Goal: Task Accomplishment & Management: Use online tool/utility

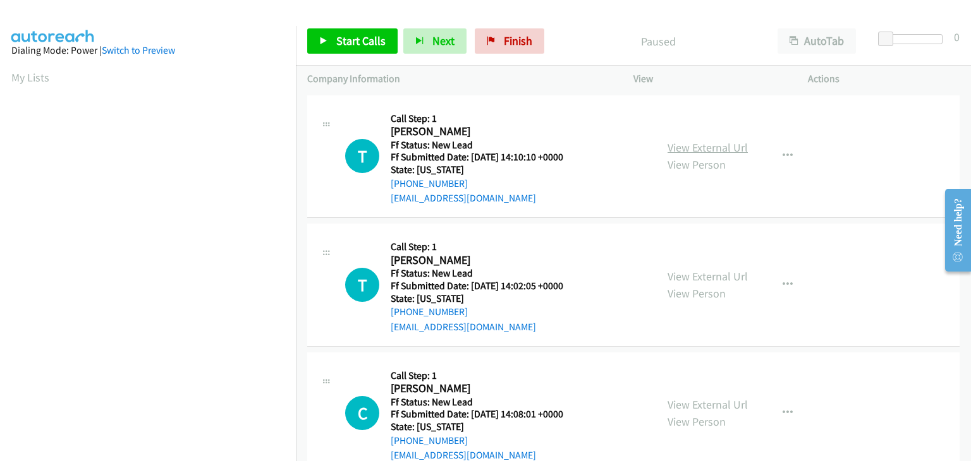
click at [704, 154] on link "View External Url" at bounding box center [708, 147] width 80 height 15
click at [331, 43] on link "Start Calls" at bounding box center [352, 40] width 90 height 25
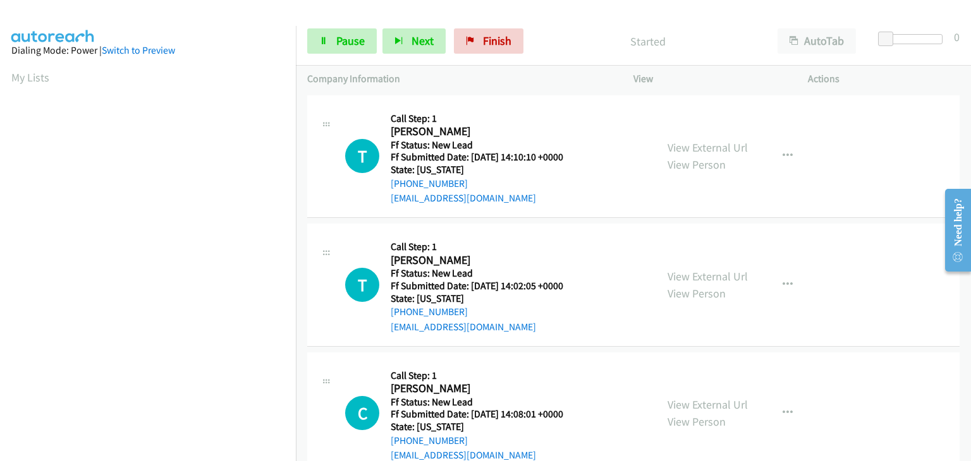
click at [717, 284] on div "View External Url View Person" at bounding box center [708, 285] width 80 height 34
click at [711, 279] on link "View External Url" at bounding box center [708, 276] width 80 height 15
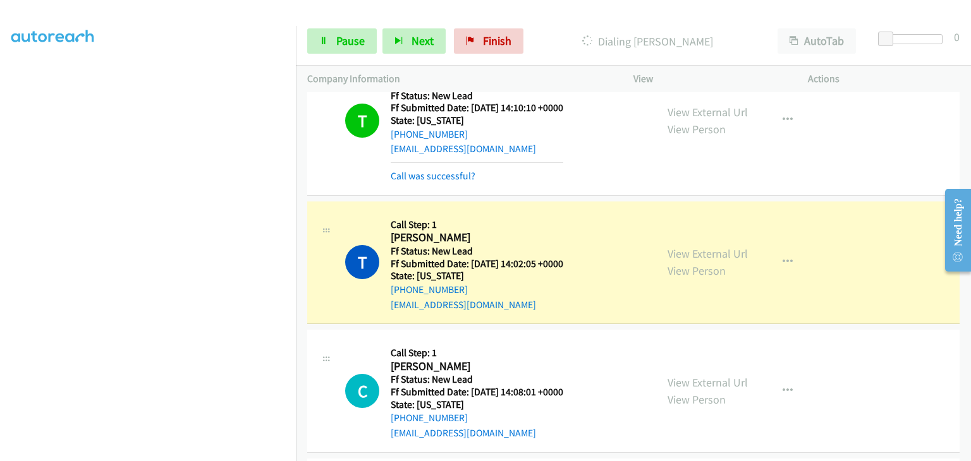
scroll to position [126, 0]
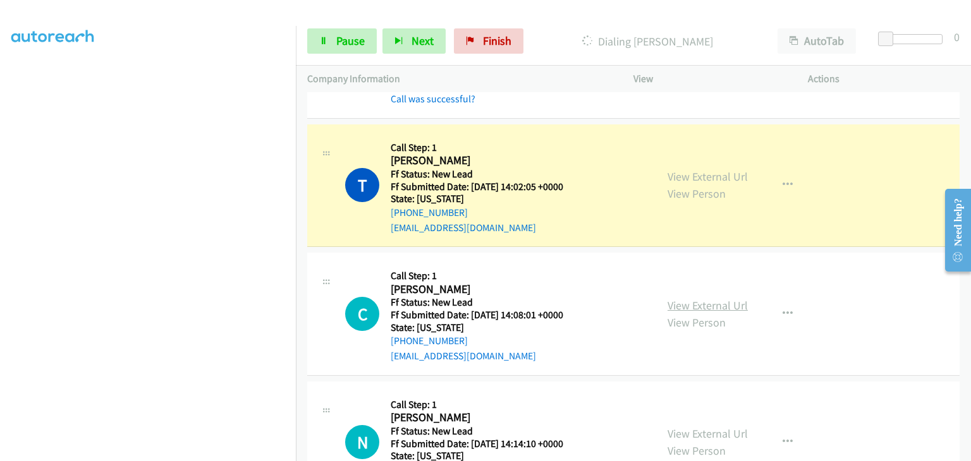
click at [715, 302] on link "View External Url" at bounding box center [708, 305] width 80 height 15
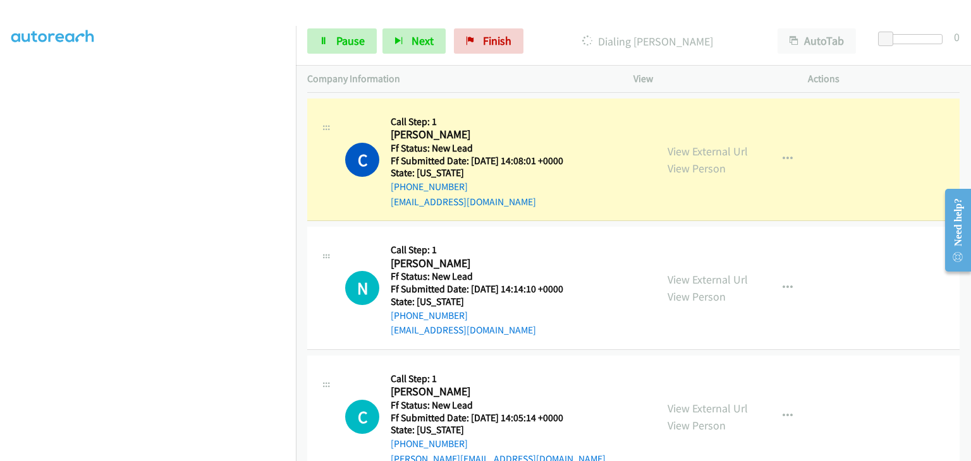
scroll to position [316, 0]
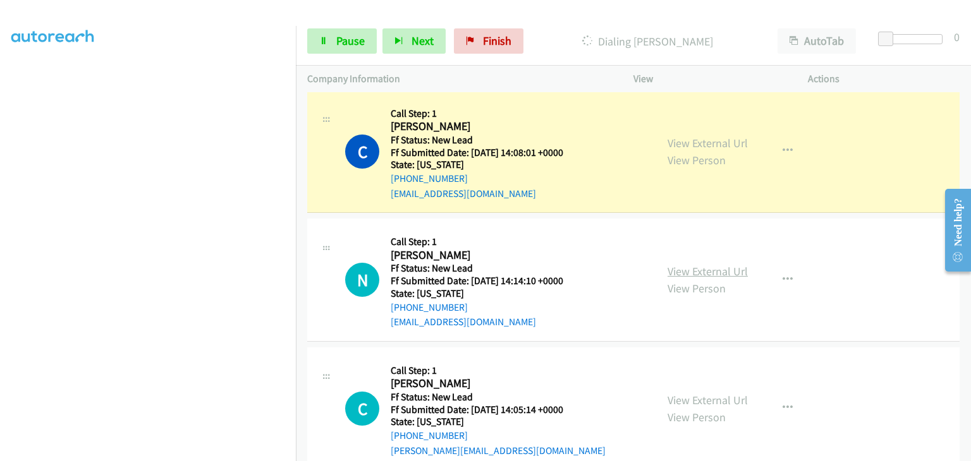
click at [702, 271] on link "View External Url" at bounding box center [708, 271] width 80 height 15
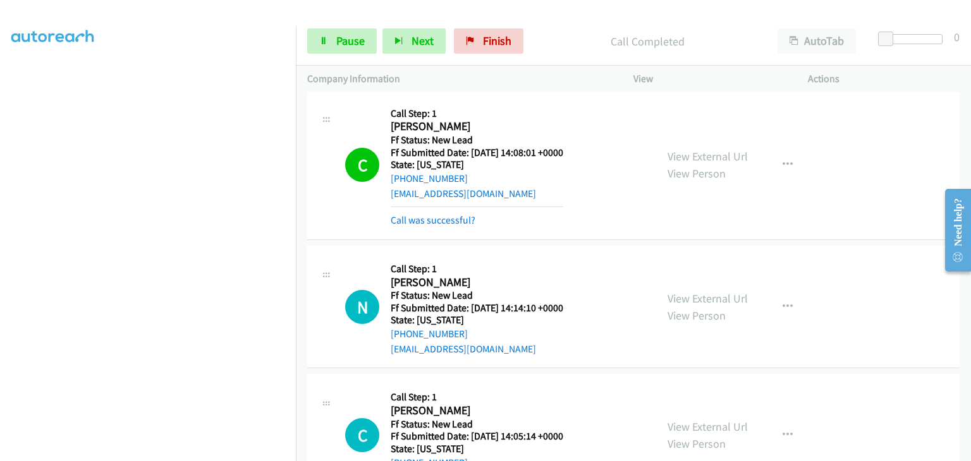
scroll to position [369, 0]
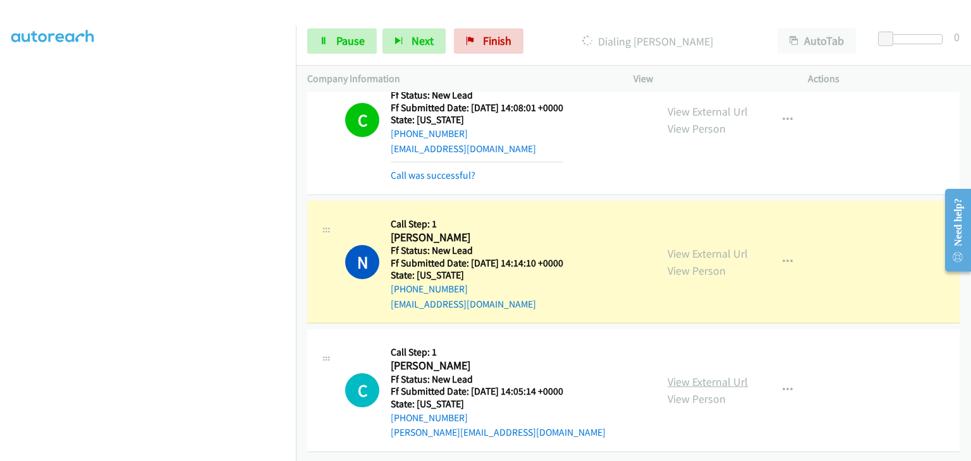
click at [698, 375] on link "View External Url" at bounding box center [708, 382] width 80 height 15
drag, startPoint x: 338, startPoint y: 35, endPoint x: 346, endPoint y: 46, distance: 13.5
click at [338, 35] on span "Pause" at bounding box center [350, 41] width 28 height 15
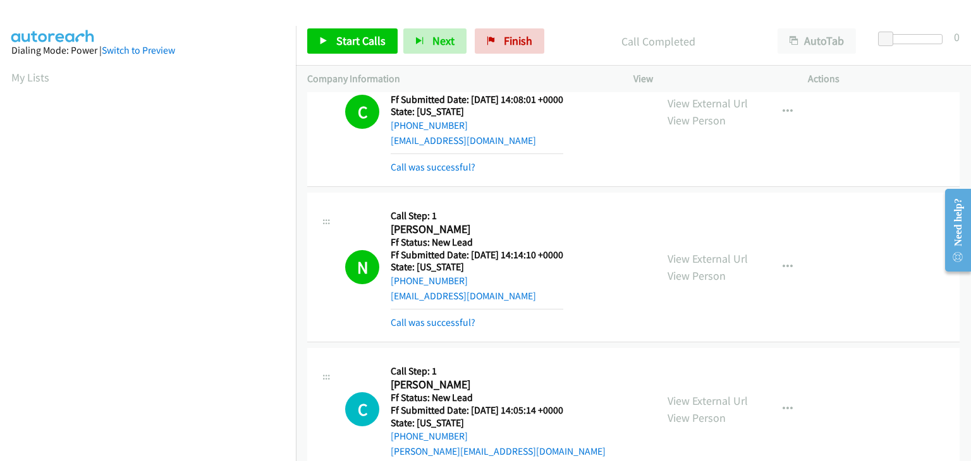
scroll to position [248, 0]
click at [421, 321] on link "Call was successful?" at bounding box center [433, 323] width 85 height 12
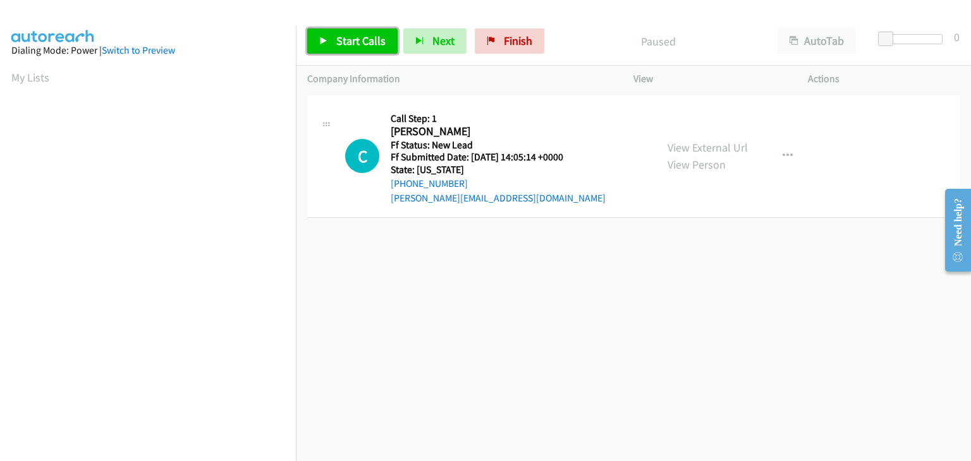
click at [380, 44] on span "Start Calls" at bounding box center [360, 41] width 49 height 15
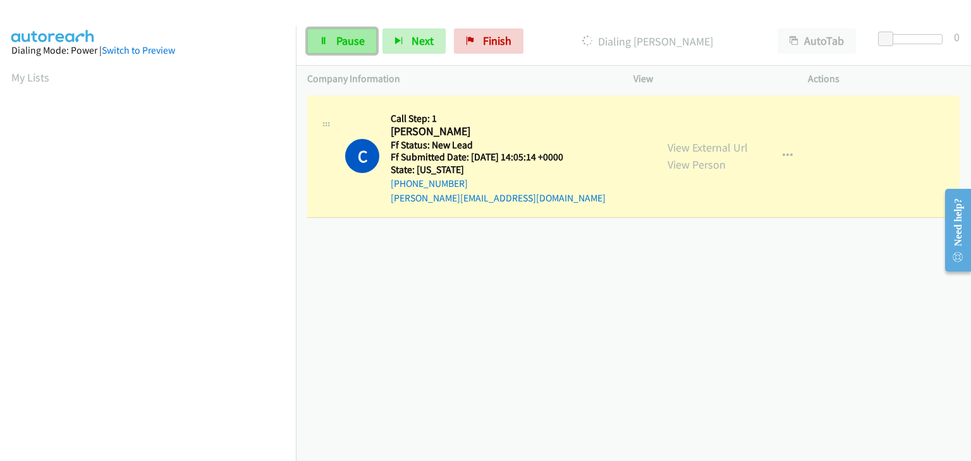
click at [341, 44] on span "Pause" at bounding box center [350, 41] width 28 height 15
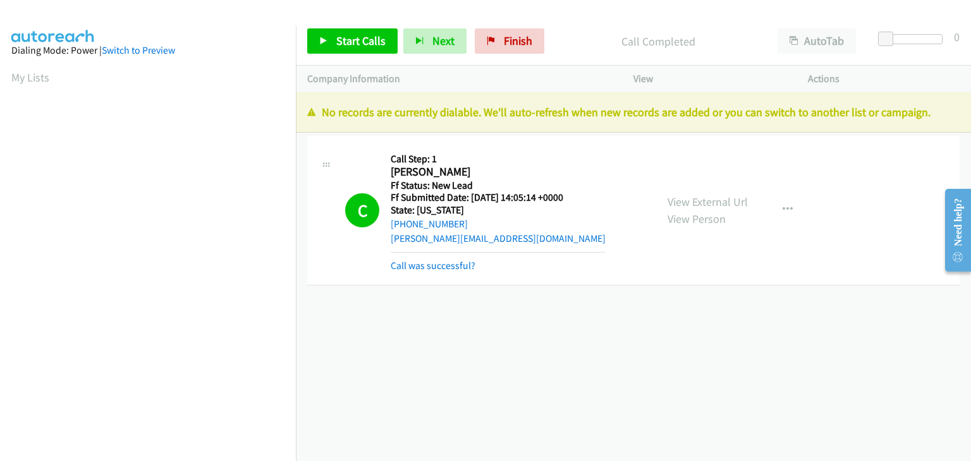
scroll to position [248, 0]
click at [451, 266] on link "Call was successful?" at bounding box center [433, 266] width 85 height 12
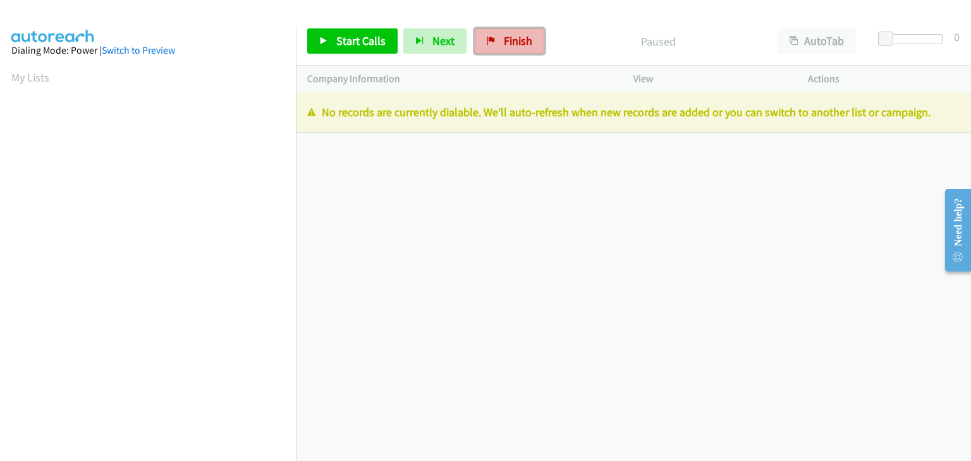
click at [509, 32] on link "Finish" at bounding box center [510, 40] width 70 height 25
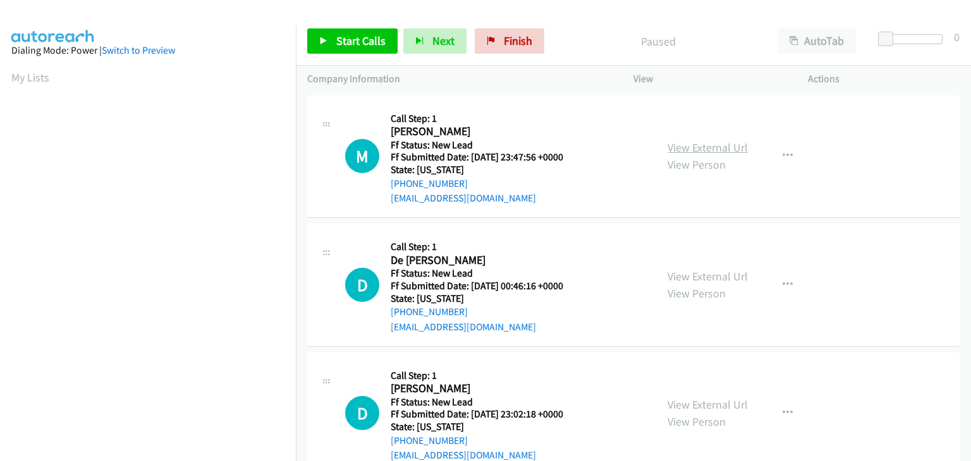
click at [673, 152] on link "View External Url" at bounding box center [708, 147] width 80 height 15
drag, startPoint x: 364, startPoint y: 46, endPoint x: 451, endPoint y: 76, distance: 92.4
click at [364, 45] on span "Start Calls" at bounding box center [360, 41] width 49 height 15
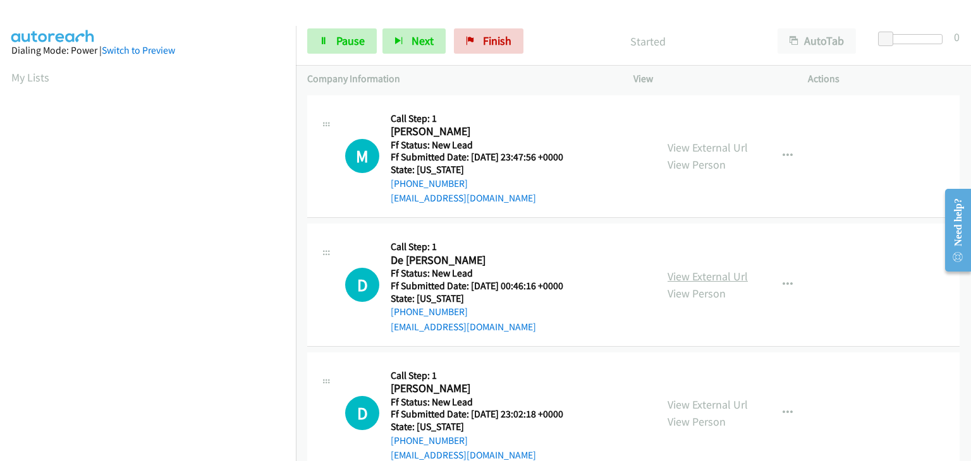
click at [685, 274] on link "View External Url" at bounding box center [708, 276] width 80 height 15
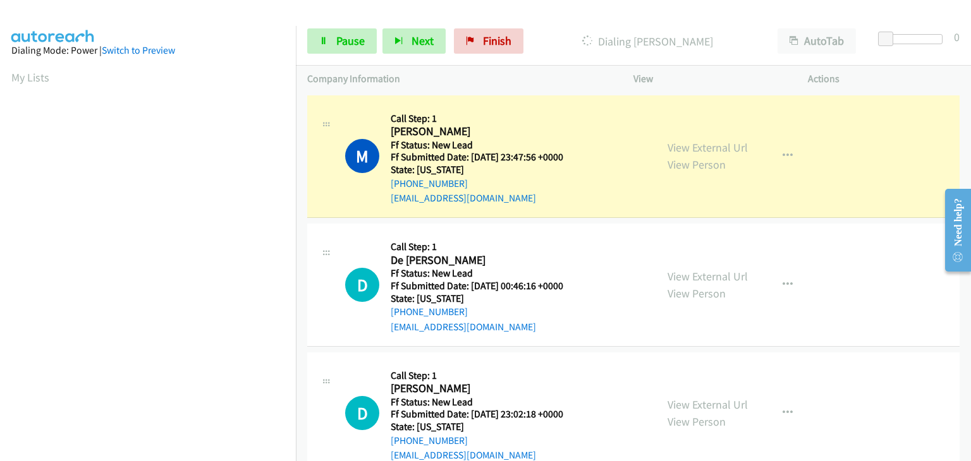
scroll to position [248, 0]
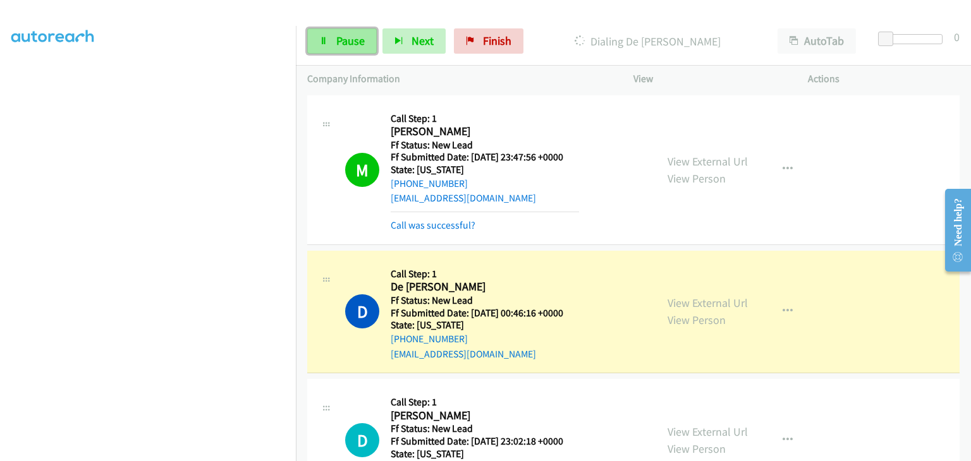
click at [329, 36] on link "Pause" at bounding box center [342, 40] width 70 height 25
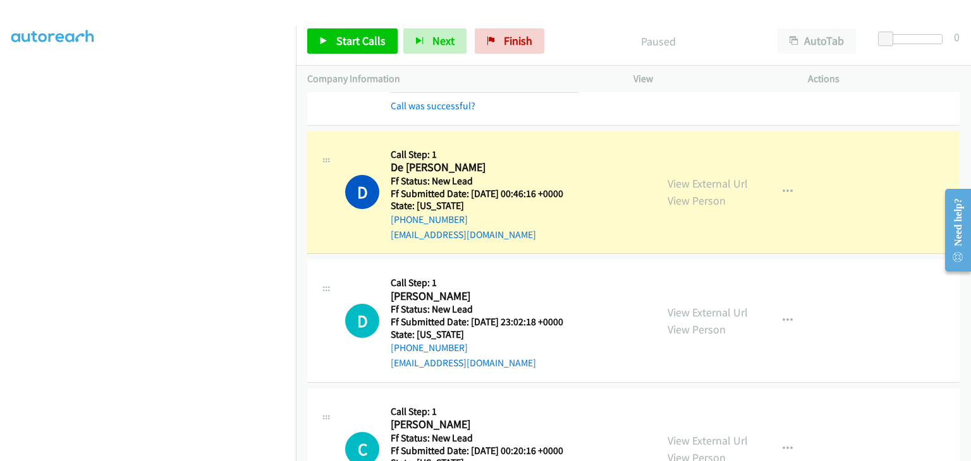
scroll to position [126, 0]
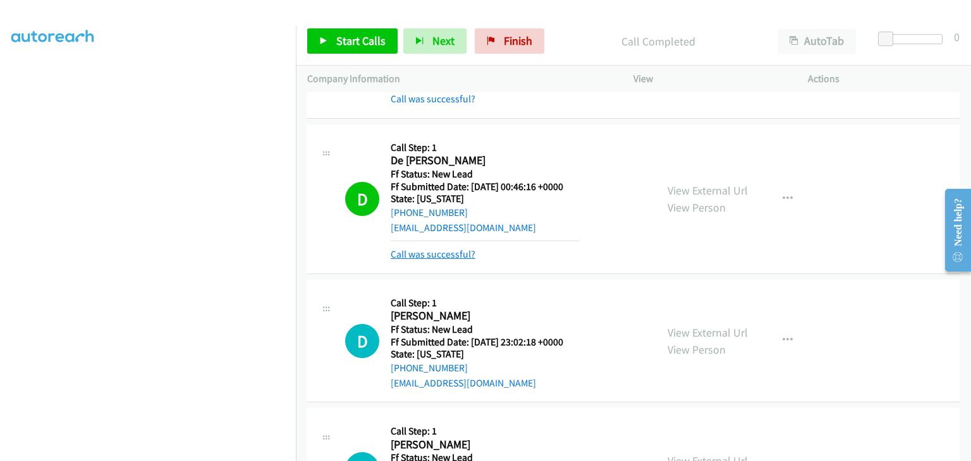
drag, startPoint x: 433, startPoint y: 249, endPoint x: 500, endPoint y: 248, distance: 67.0
click at [434, 249] on link "Call was successful?" at bounding box center [433, 254] width 85 height 12
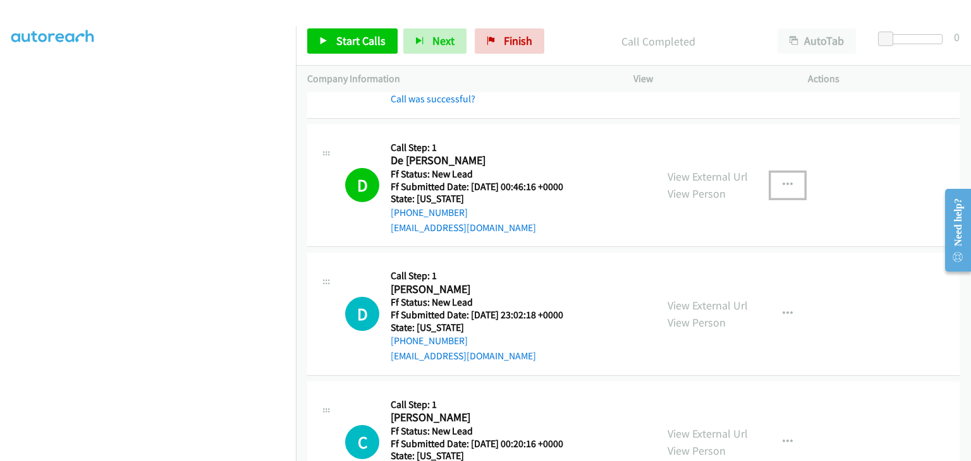
click at [783, 185] on icon "button" at bounding box center [788, 185] width 10 height 10
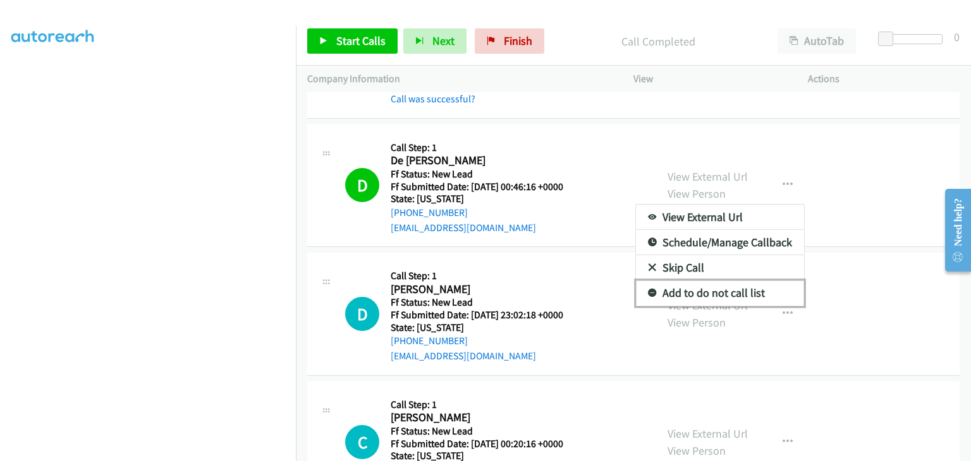
click at [717, 288] on link "Add to do not call list" at bounding box center [720, 293] width 168 height 25
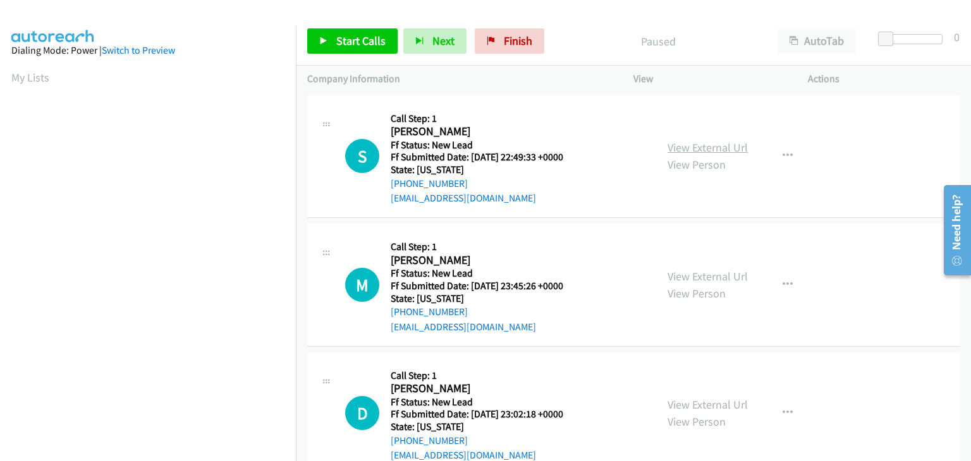
click at [717, 140] on link "View External Url" at bounding box center [708, 147] width 80 height 15
drag, startPoint x: 331, startPoint y: 39, endPoint x: 570, endPoint y: 78, distance: 242.7
click at [331, 39] on link "Start Calls" at bounding box center [352, 40] width 90 height 25
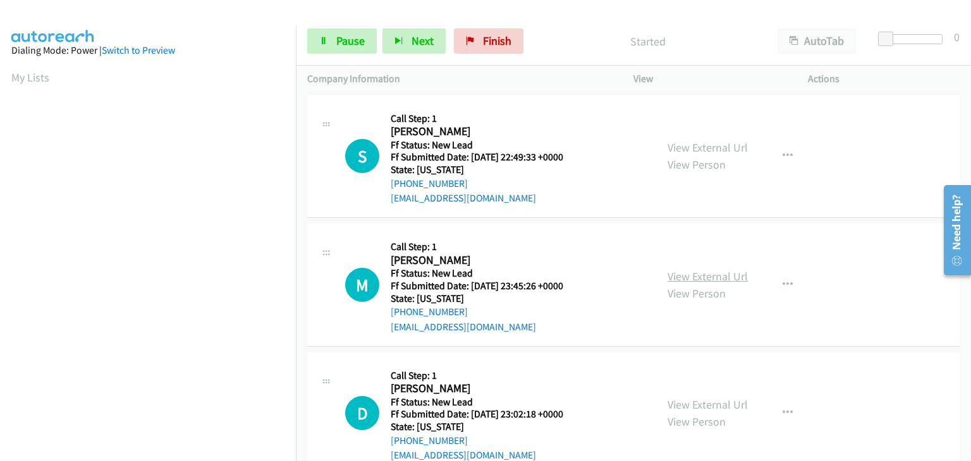
click at [683, 269] on link "View External Url" at bounding box center [708, 276] width 80 height 15
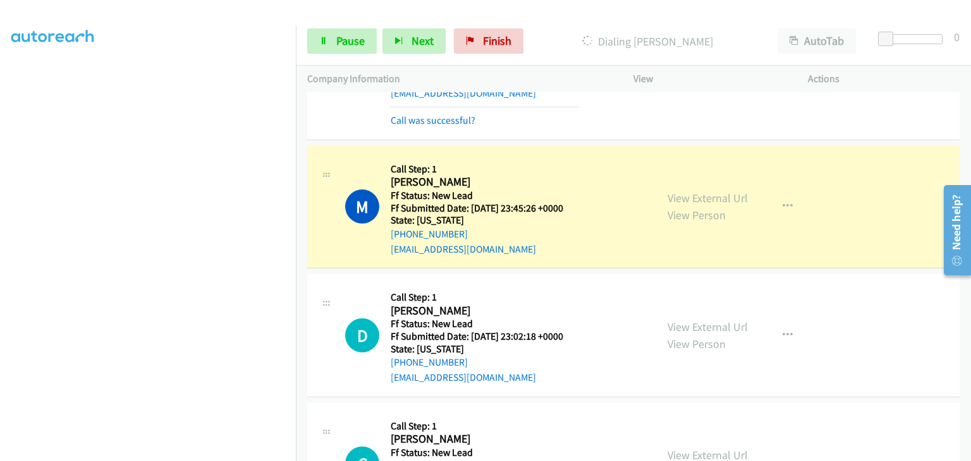
scroll to position [126, 0]
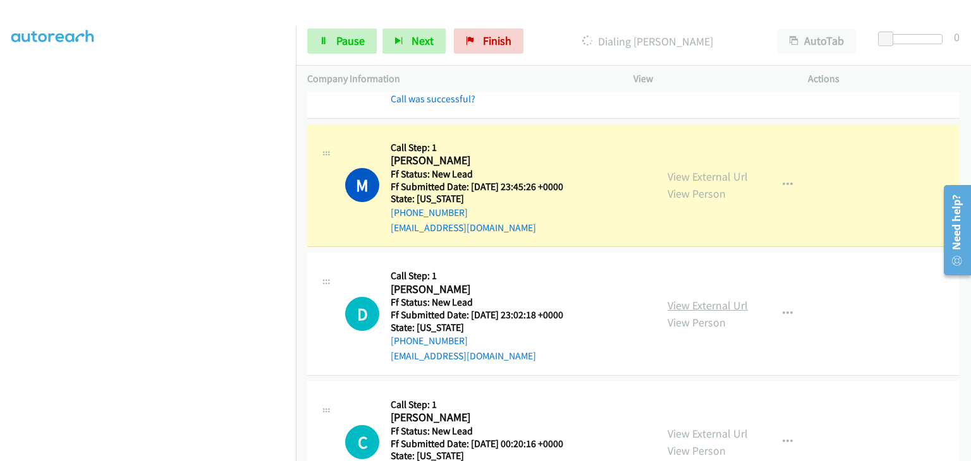
click at [685, 306] on link "View External Url" at bounding box center [708, 305] width 80 height 15
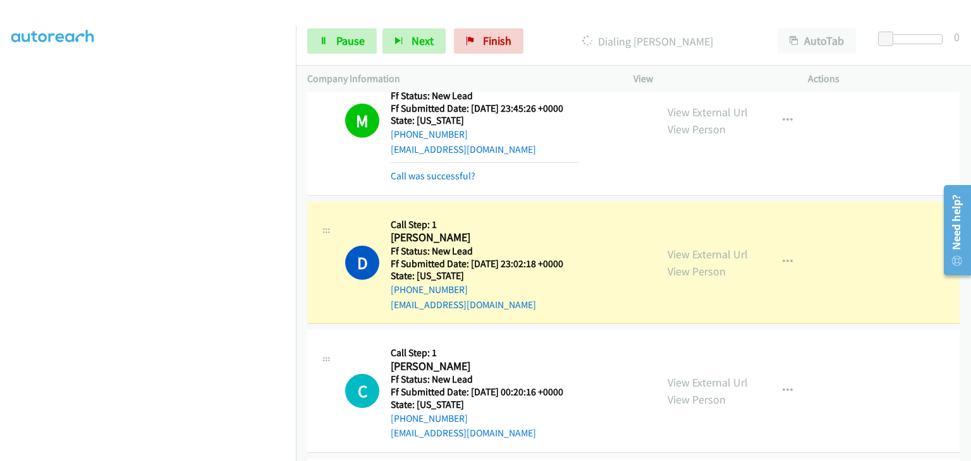
scroll to position [253, 0]
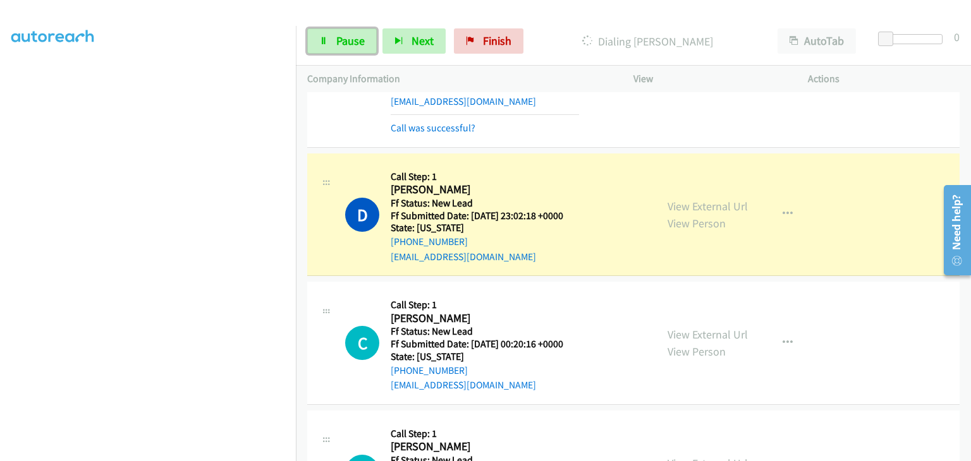
drag, startPoint x: 333, startPoint y: 44, endPoint x: 412, endPoint y: 70, distance: 83.2
click at [333, 44] on link "Pause" at bounding box center [342, 40] width 70 height 25
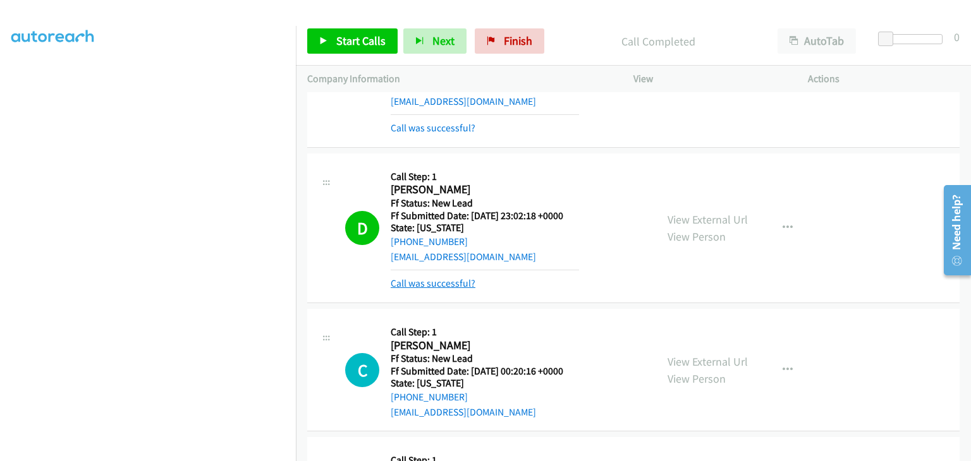
click at [437, 279] on link "Call was successful?" at bounding box center [433, 284] width 85 height 12
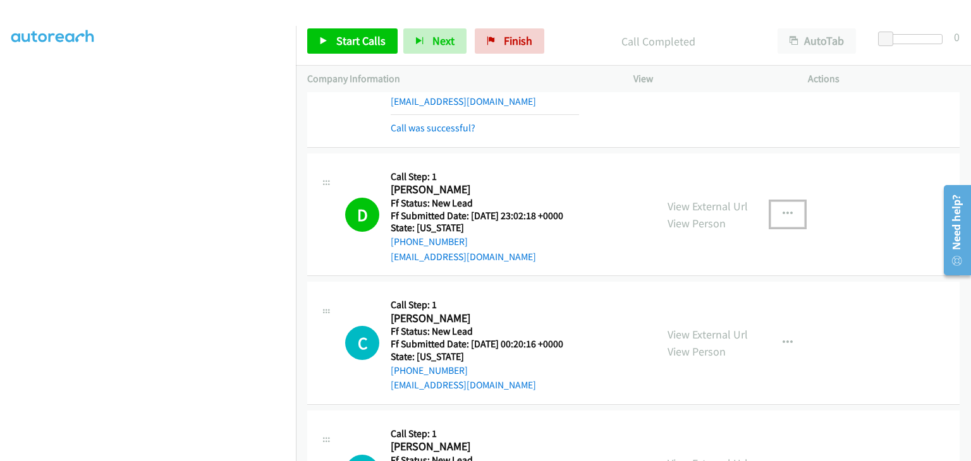
click at [783, 212] on icon "button" at bounding box center [788, 214] width 10 height 10
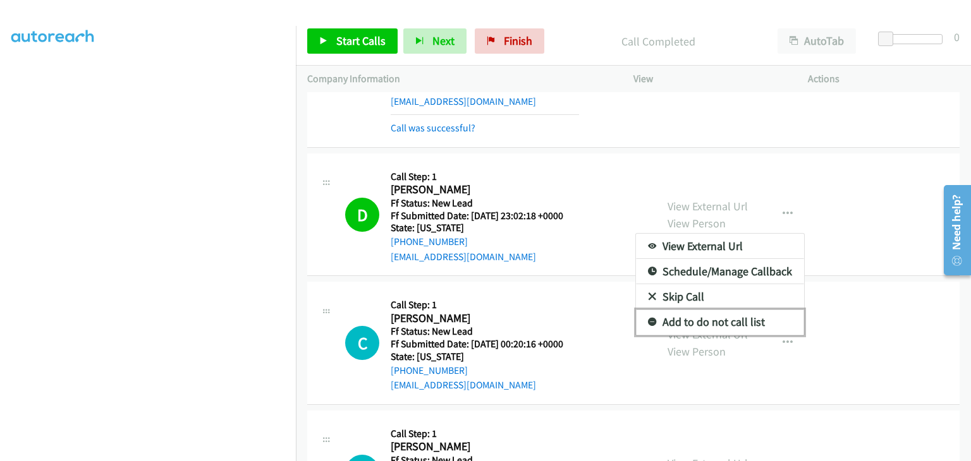
drag, startPoint x: 681, startPoint y: 324, endPoint x: 699, endPoint y: 322, distance: 17.8
click at [681, 324] on link "Add to do not call list" at bounding box center [720, 322] width 168 height 25
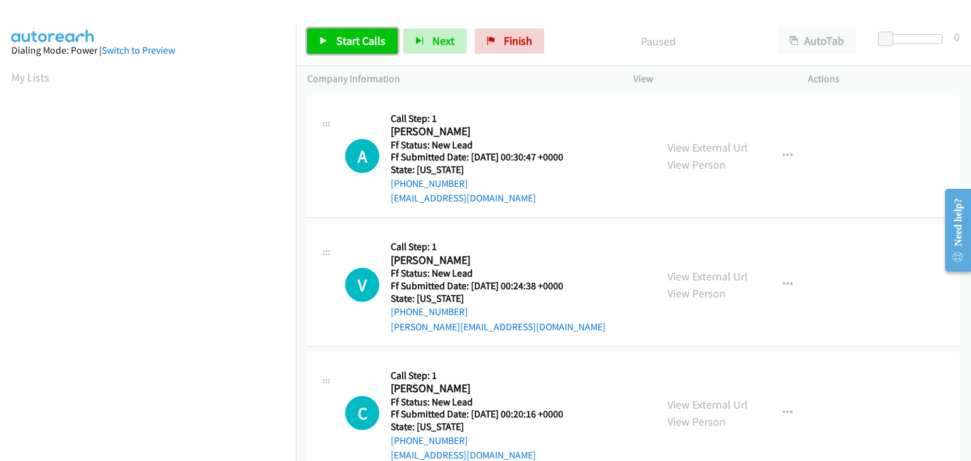
click at [352, 49] on link "Start Calls" at bounding box center [352, 40] width 90 height 25
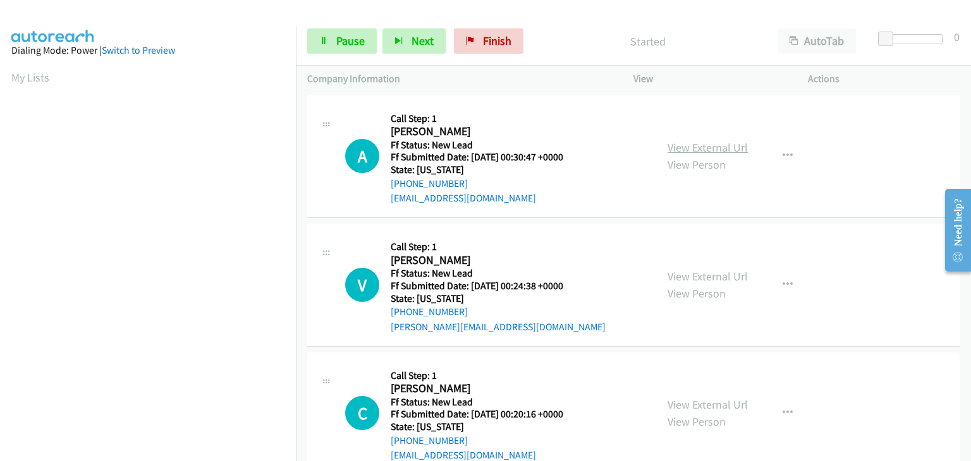
click at [690, 153] on link "View External Url" at bounding box center [708, 147] width 80 height 15
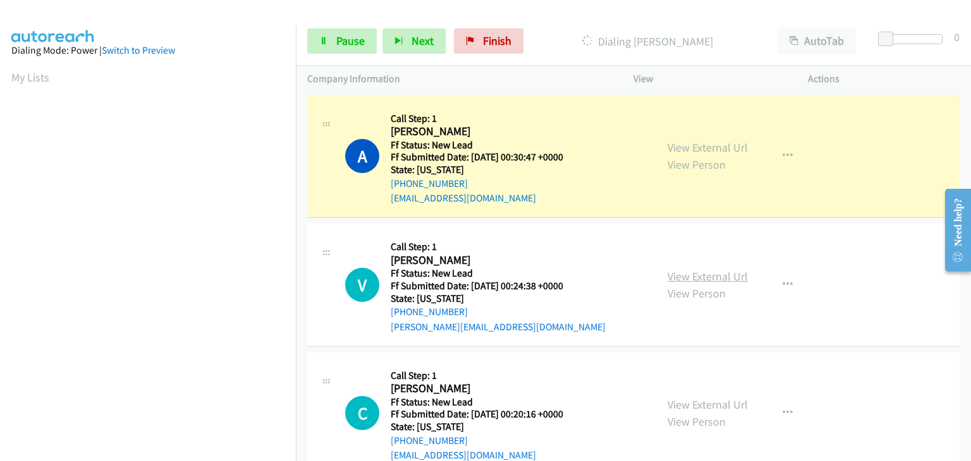
click at [699, 276] on link "View External Url" at bounding box center [708, 276] width 80 height 15
drag, startPoint x: 342, startPoint y: 44, endPoint x: 405, endPoint y: 58, distance: 64.3
click at [342, 44] on span "Pause" at bounding box center [350, 41] width 28 height 15
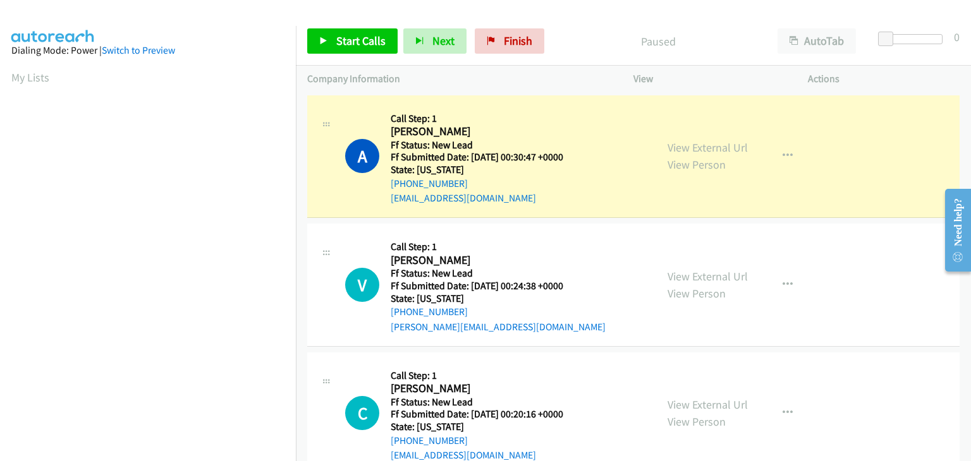
scroll to position [248, 0]
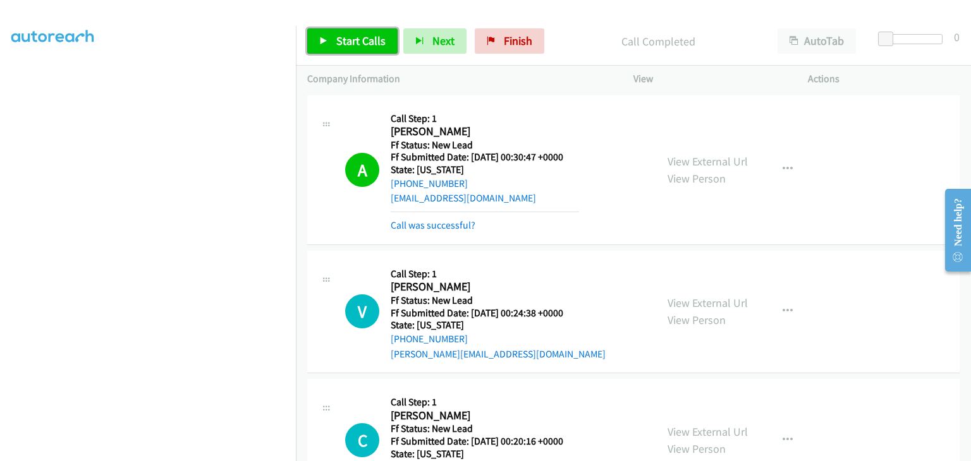
click at [369, 44] on span "Start Calls" at bounding box center [360, 41] width 49 height 15
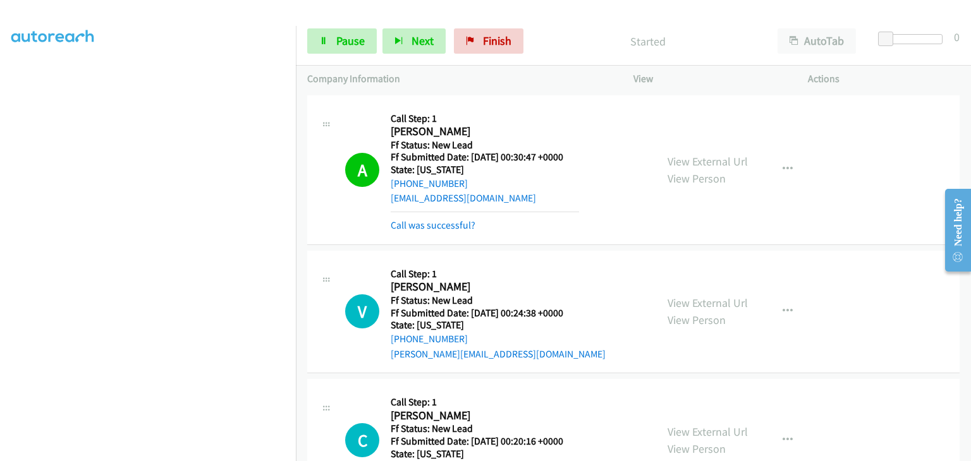
drag, startPoint x: 458, startPoint y: 221, endPoint x: 724, endPoint y: 205, distance: 267.3
click at [458, 221] on link "Call was successful?" at bounding box center [433, 225] width 85 height 12
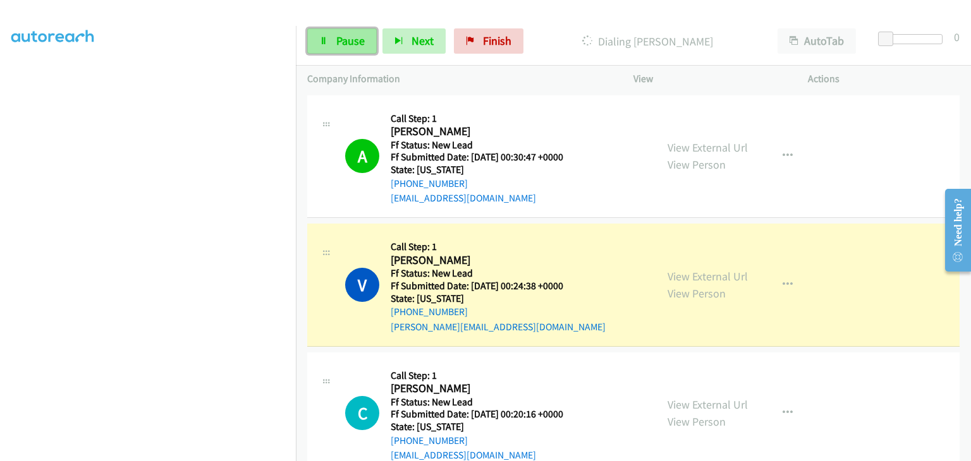
click at [319, 48] on link "Pause" at bounding box center [342, 40] width 70 height 25
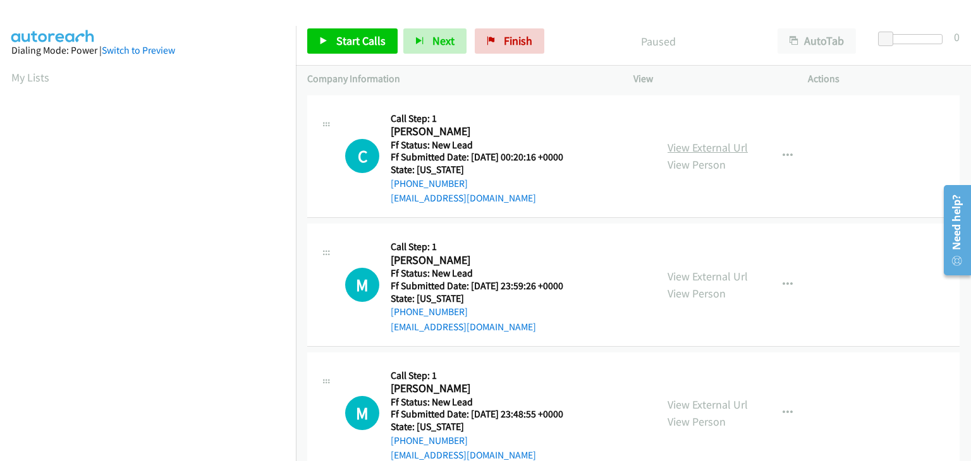
click at [709, 145] on link "View External Url" at bounding box center [708, 147] width 80 height 15
drag, startPoint x: 333, startPoint y: 37, endPoint x: 350, endPoint y: 21, distance: 23.7
click at [334, 36] on link "Start Calls" at bounding box center [352, 40] width 90 height 25
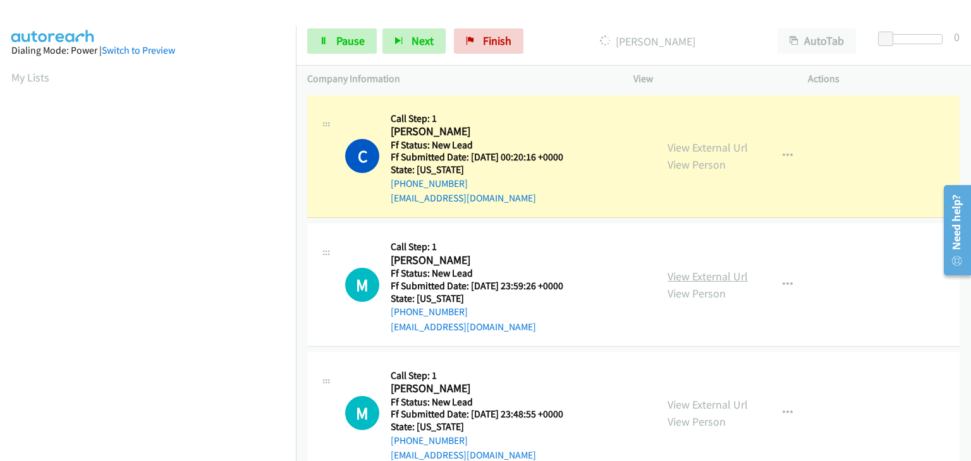
click at [676, 270] on link "View External Url" at bounding box center [708, 276] width 80 height 15
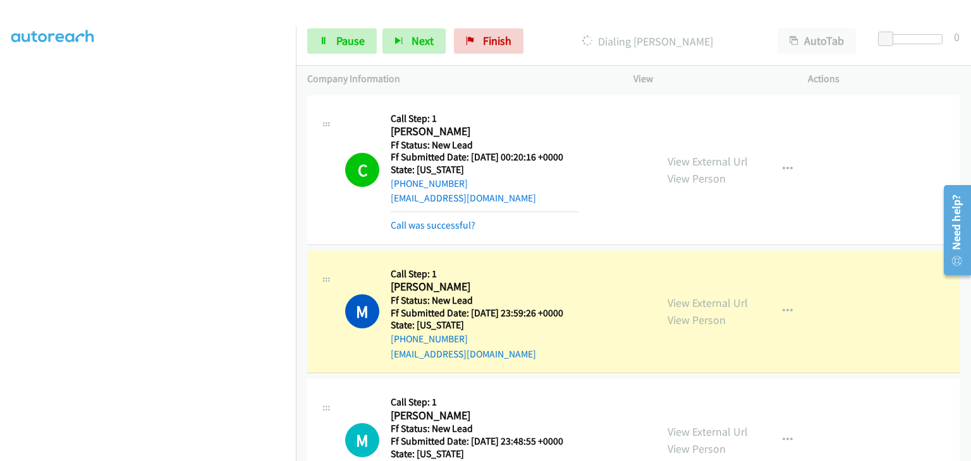
scroll to position [248, 0]
click at [357, 44] on span "Pause" at bounding box center [350, 41] width 28 height 15
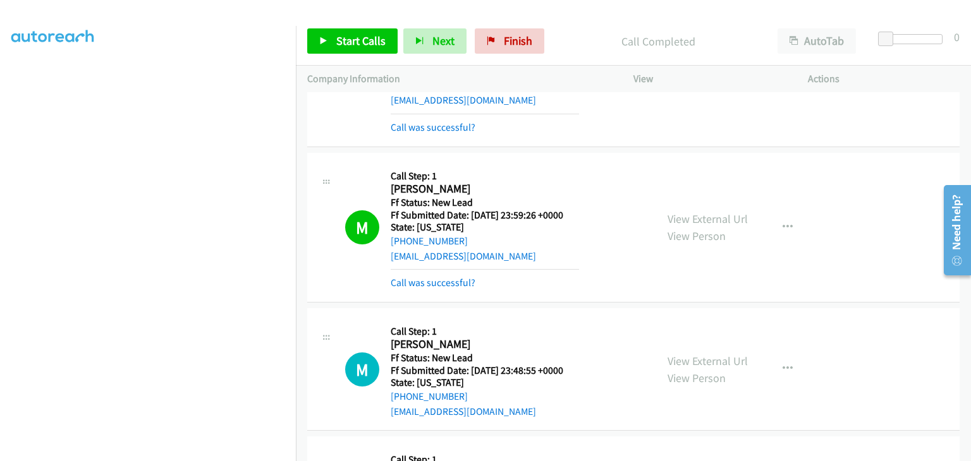
scroll to position [126, 0]
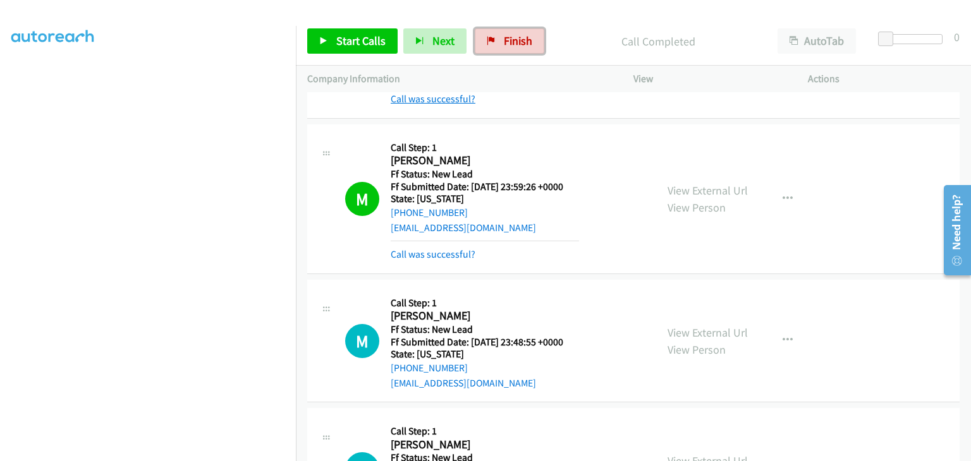
drag, startPoint x: 516, startPoint y: 44, endPoint x: 426, endPoint y: 95, distance: 103.3
click at [516, 44] on span "Finish" at bounding box center [518, 41] width 28 height 15
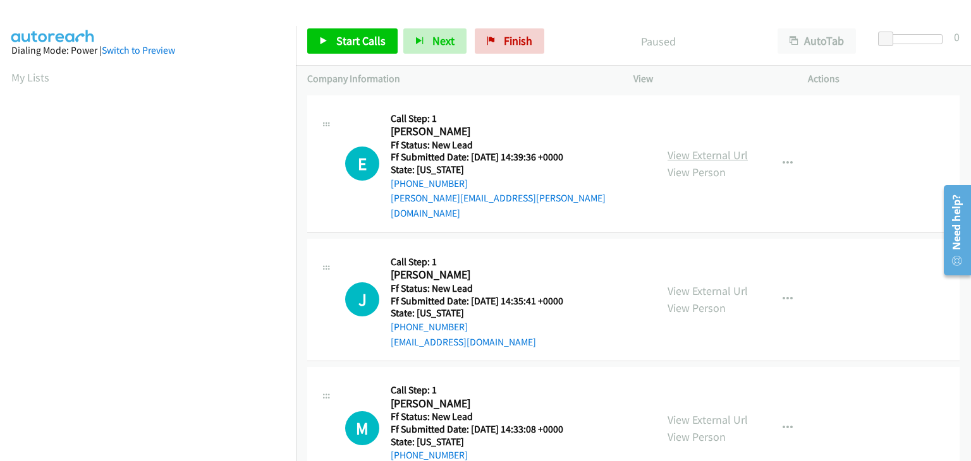
click at [690, 148] on link "View External Url" at bounding box center [708, 155] width 80 height 15
click at [336, 41] on span "Start Calls" at bounding box center [360, 41] width 49 height 15
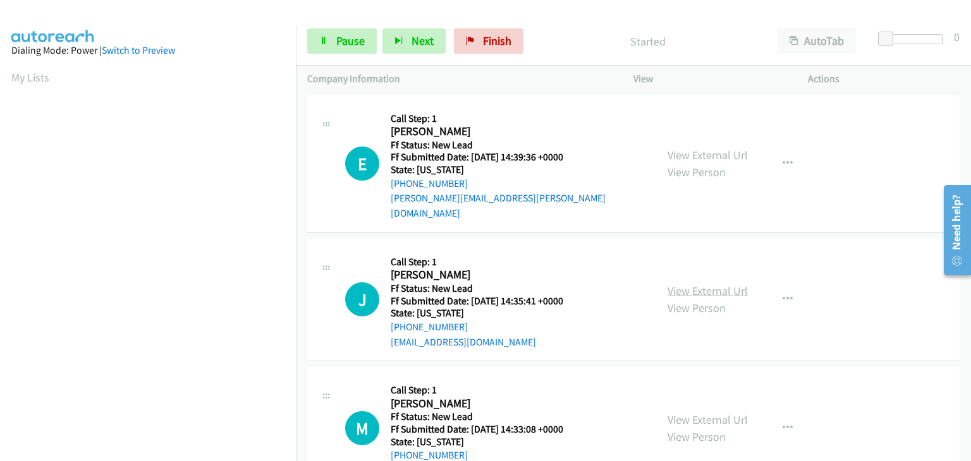
click at [689, 284] on link "View External Url" at bounding box center [708, 291] width 80 height 15
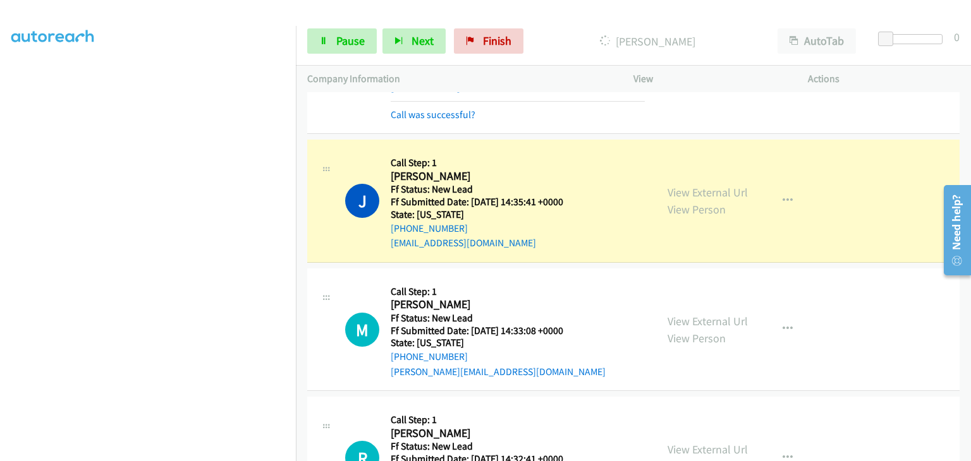
scroll to position [126, 0]
click at [706, 314] on link "View External Url" at bounding box center [708, 321] width 80 height 15
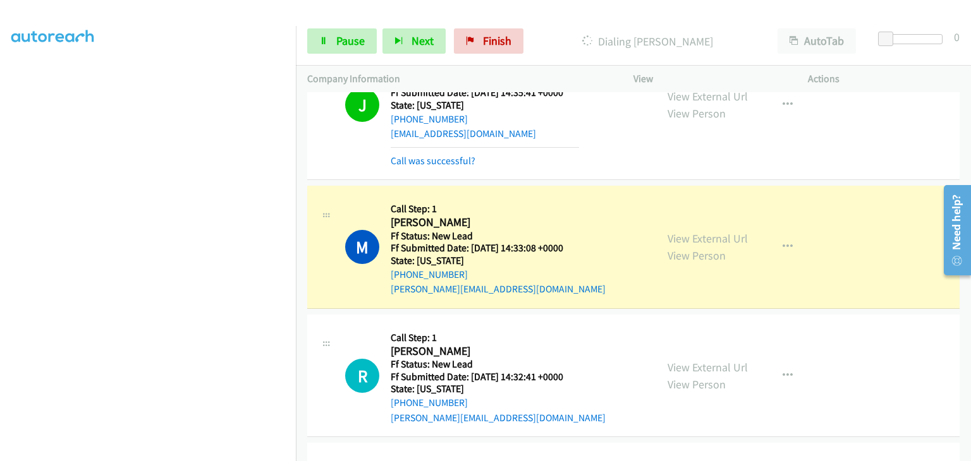
scroll to position [253, 0]
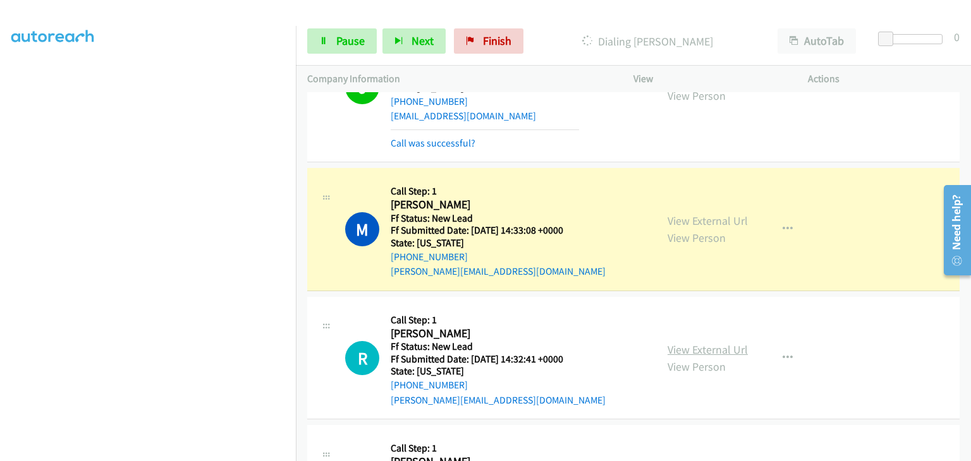
click at [695, 343] on link "View External Url" at bounding box center [708, 350] width 80 height 15
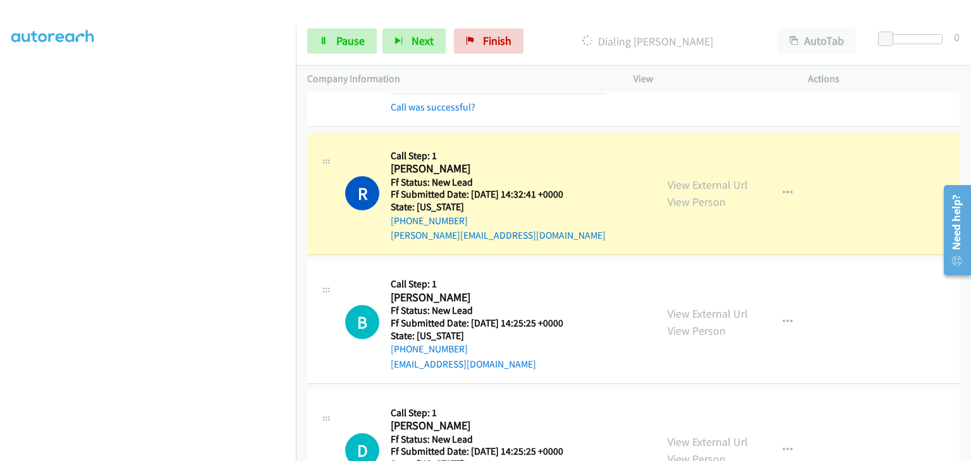
scroll to position [469, 0]
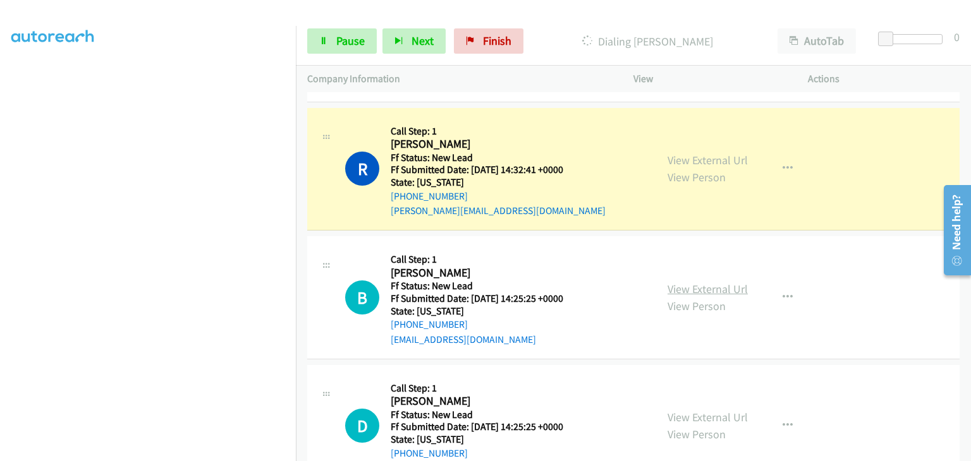
click at [697, 282] on link "View External Url" at bounding box center [708, 289] width 80 height 15
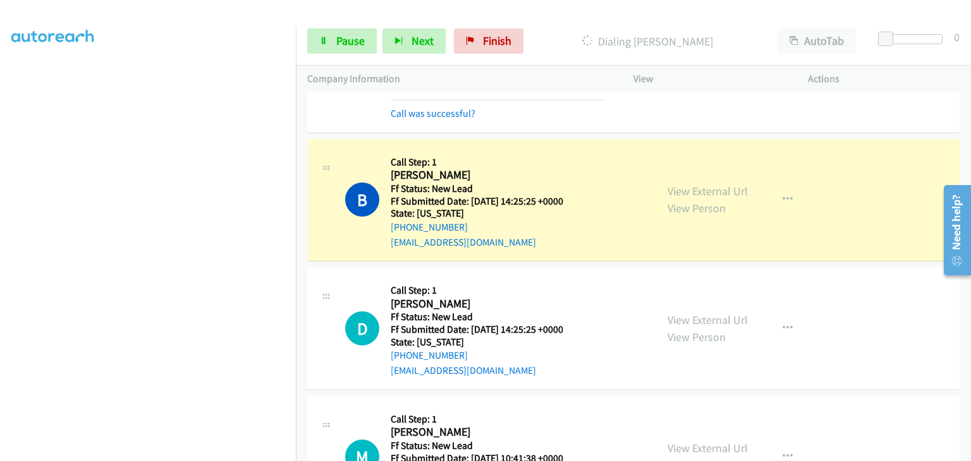
scroll to position [596, 0]
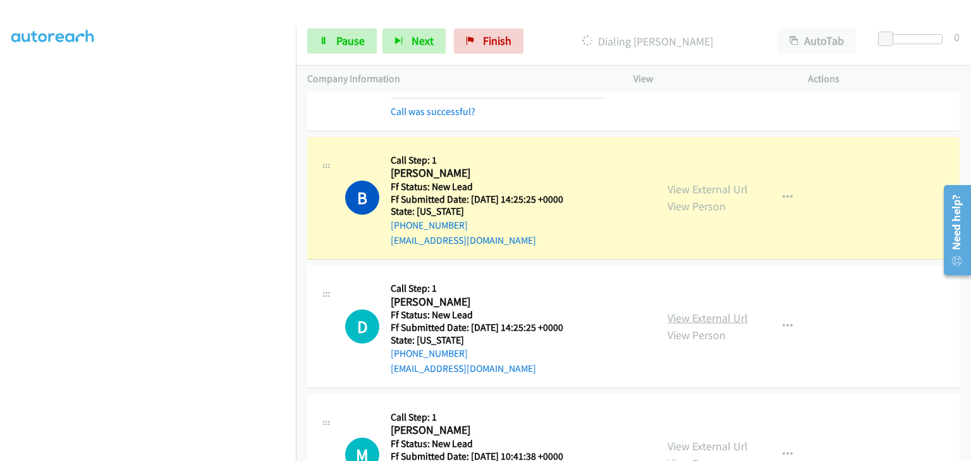
click at [707, 311] on link "View External Url" at bounding box center [708, 318] width 80 height 15
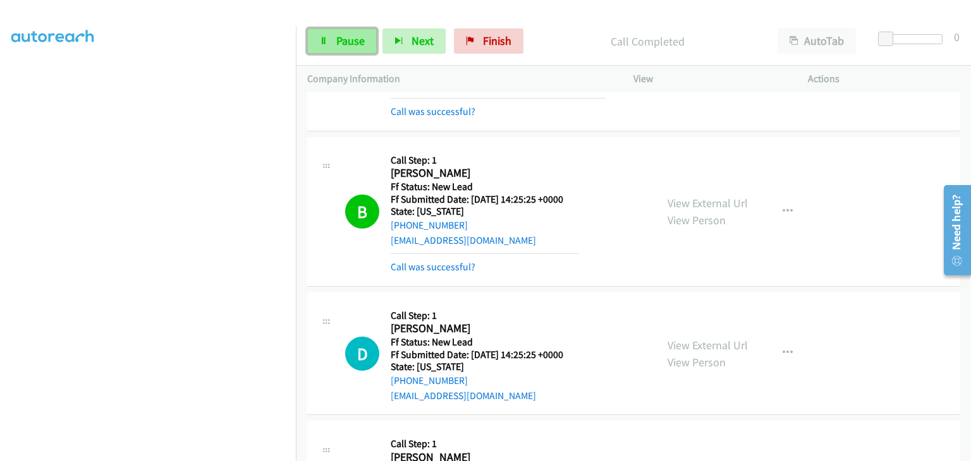
click at [374, 46] on link "Pause" at bounding box center [342, 40] width 70 height 25
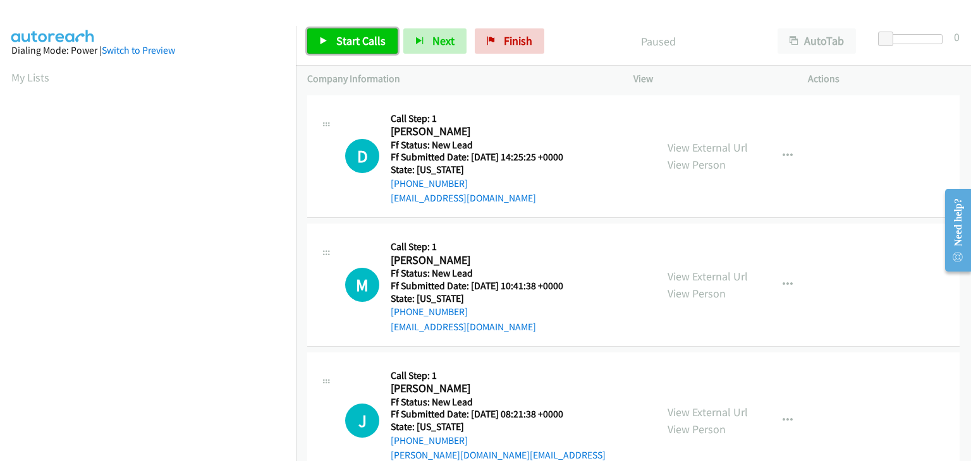
drag, startPoint x: 351, startPoint y: 42, endPoint x: 483, endPoint y: 71, distance: 134.7
click at [351, 42] on span "Start Calls" at bounding box center [360, 41] width 49 height 15
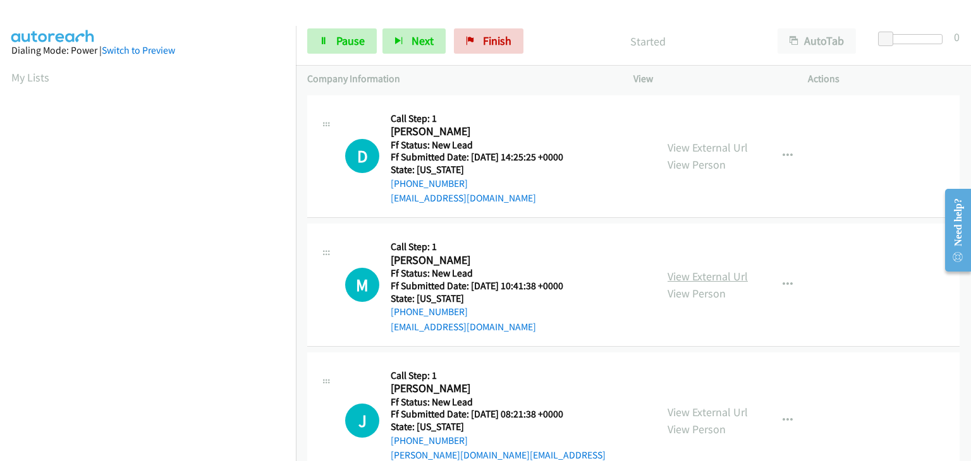
click at [695, 271] on link "View External Url" at bounding box center [708, 276] width 80 height 15
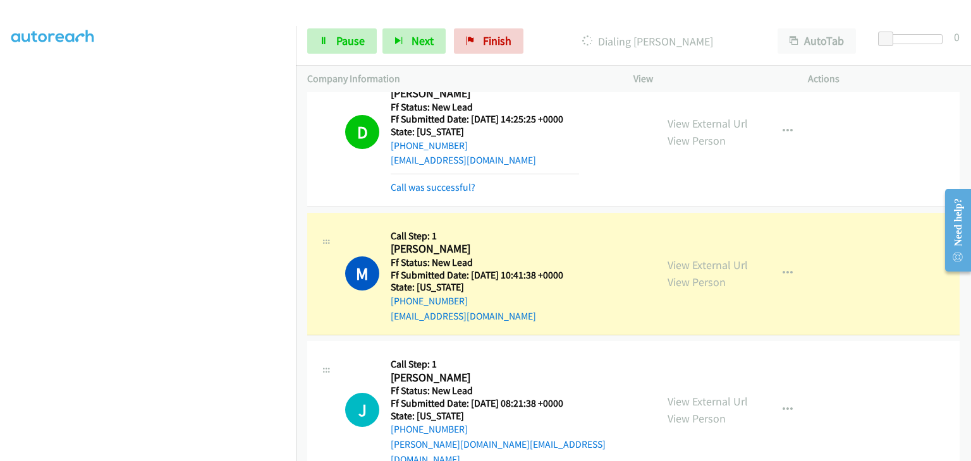
scroll to position [59, 0]
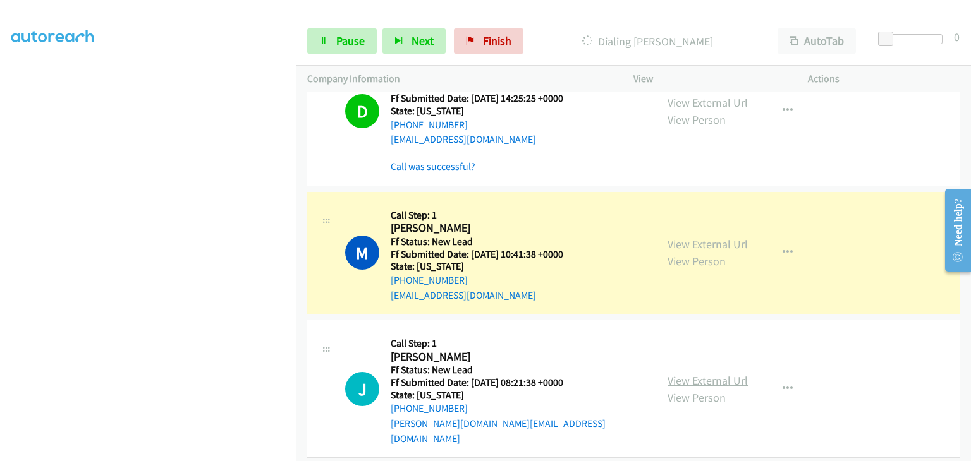
click at [694, 374] on link "View External Url" at bounding box center [708, 381] width 80 height 15
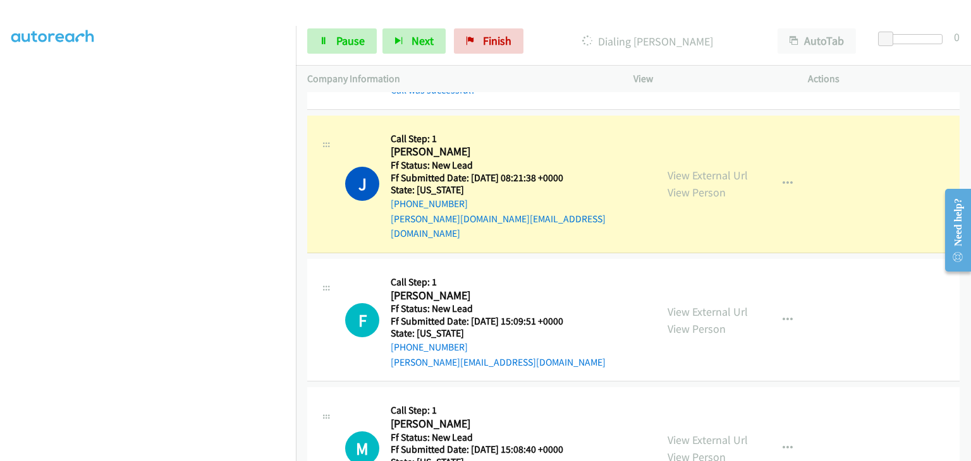
scroll to position [283, 0]
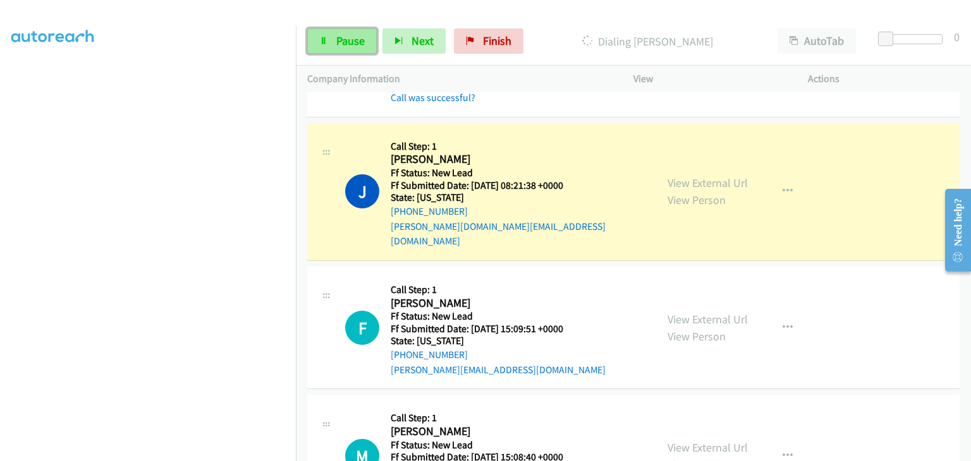
click at [348, 37] on span "Pause" at bounding box center [350, 41] width 28 height 15
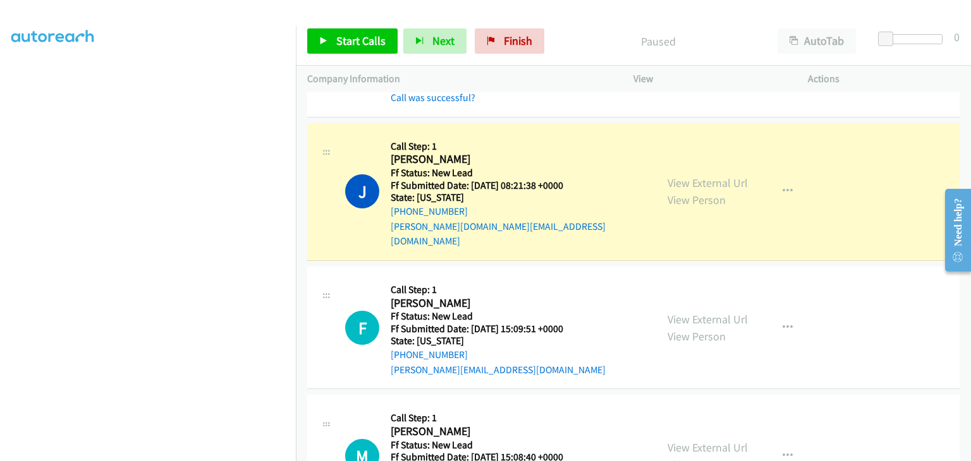
scroll to position [248, 0]
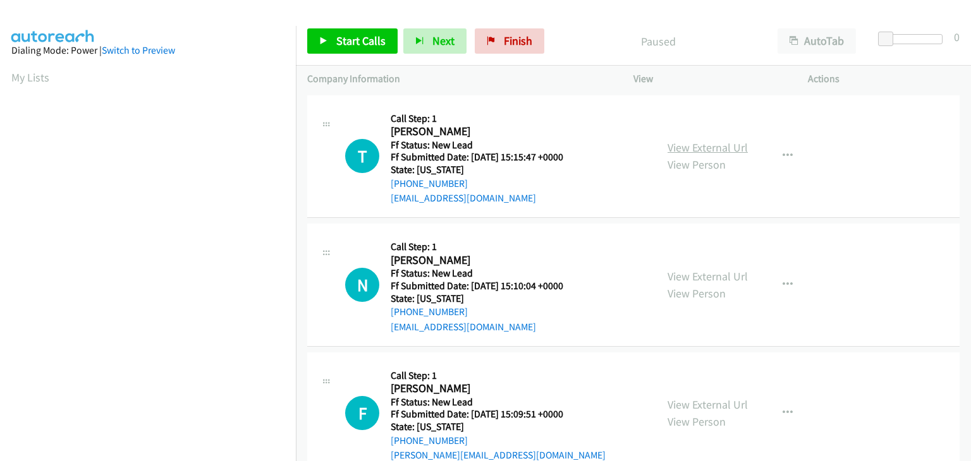
click at [724, 143] on link "View External Url" at bounding box center [708, 147] width 80 height 15
click at [783, 151] on icon "button" at bounding box center [788, 156] width 10 height 10
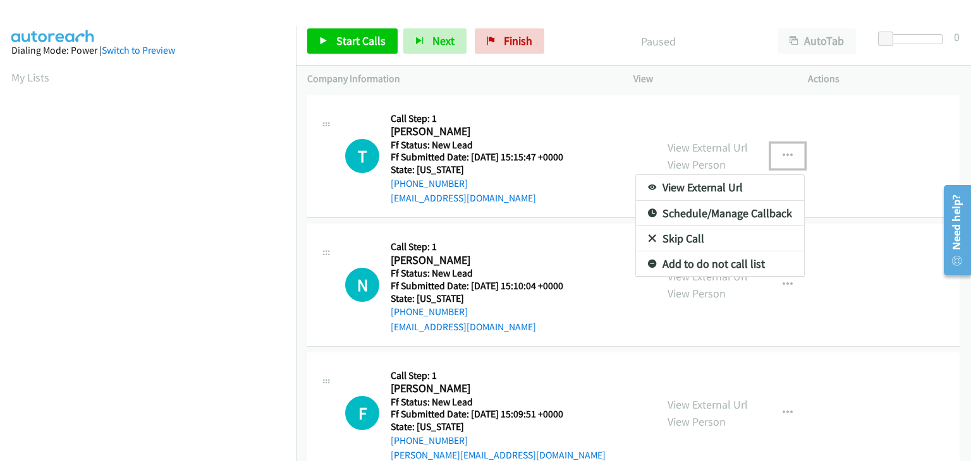
click at [675, 243] on link "Skip Call" at bounding box center [720, 238] width 168 height 25
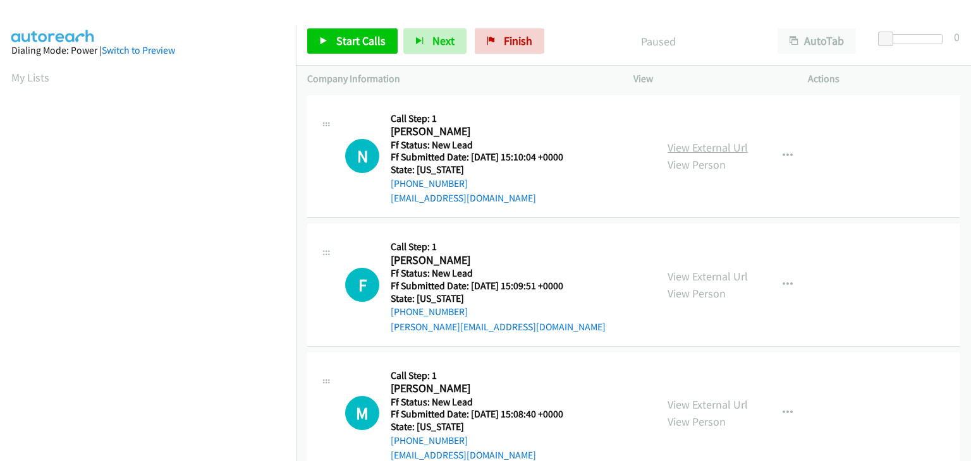
click at [695, 153] on link "View External Url" at bounding box center [708, 147] width 80 height 15
click at [324, 35] on link "Start Calls" at bounding box center [352, 40] width 90 height 25
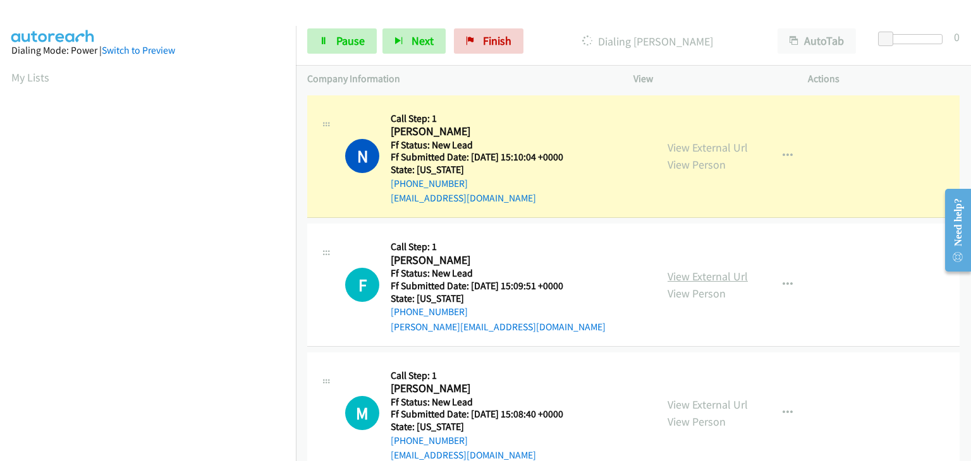
click at [683, 273] on link "View External Url" at bounding box center [708, 276] width 80 height 15
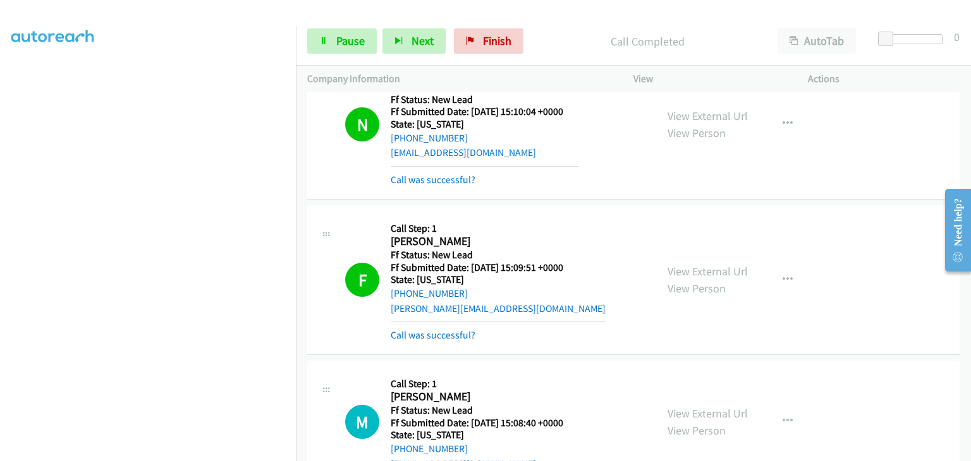
scroll to position [86, 0]
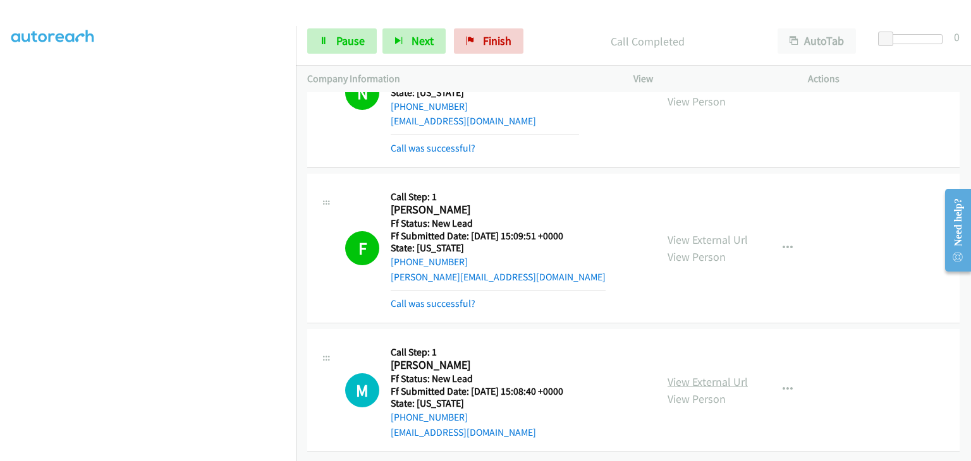
click at [685, 375] on link "View External Url" at bounding box center [708, 382] width 80 height 15
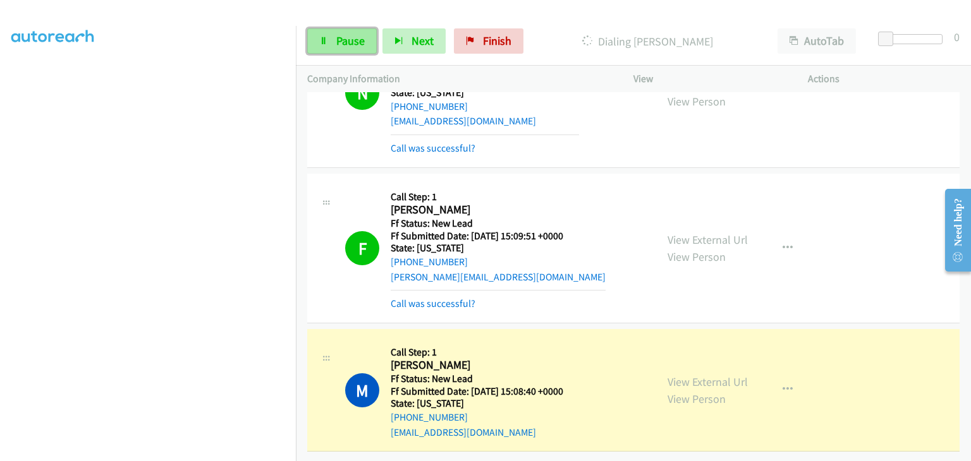
drag, startPoint x: 358, startPoint y: 32, endPoint x: 380, endPoint y: 22, distance: 24.1
click at [358, 32] on link "Pause" at bounding box center [342, 40] width 70 height 25
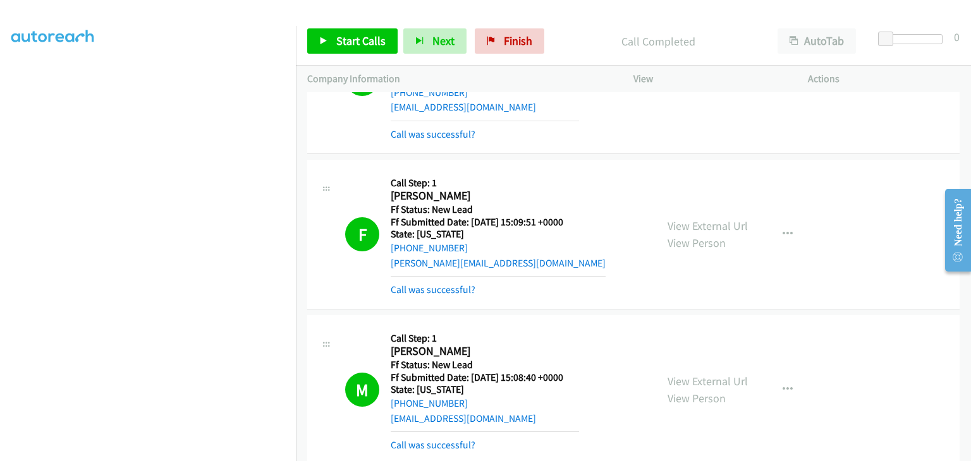
scroll to position [153, 0]
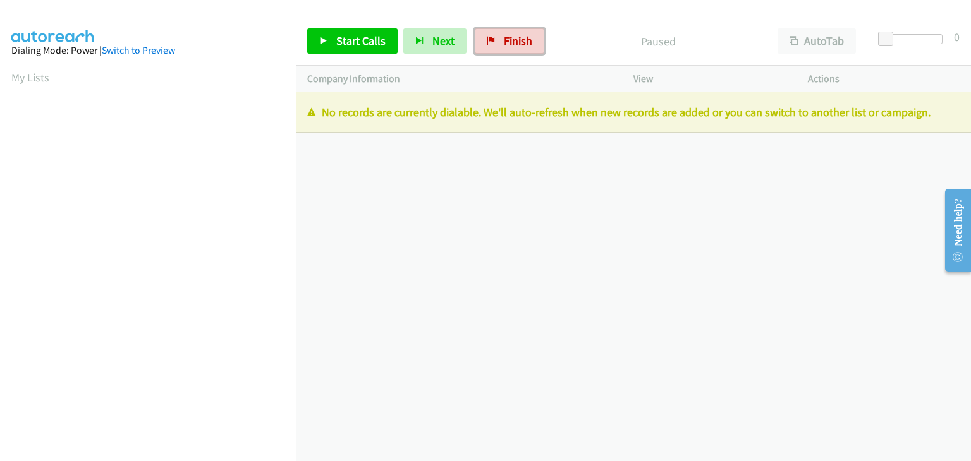
drag, startPoint x: 530, startPoint y: 51, endPoint x: 518, endPoint y: 64, distance: 17.4
click at [530, 51] on link "Finish" at bounding box center [510, 40] width 70 height 25
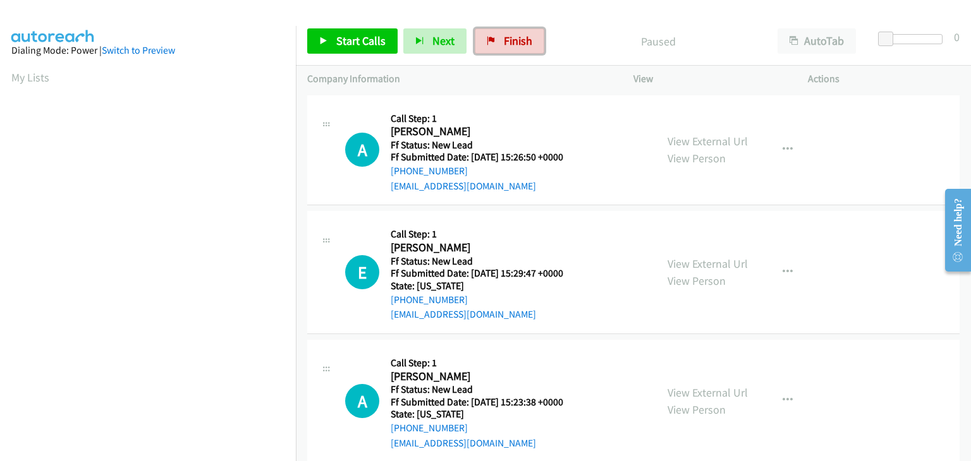
click at [517, 47] on span "Finish" at bounding box center [518, 41] width 28 height 15
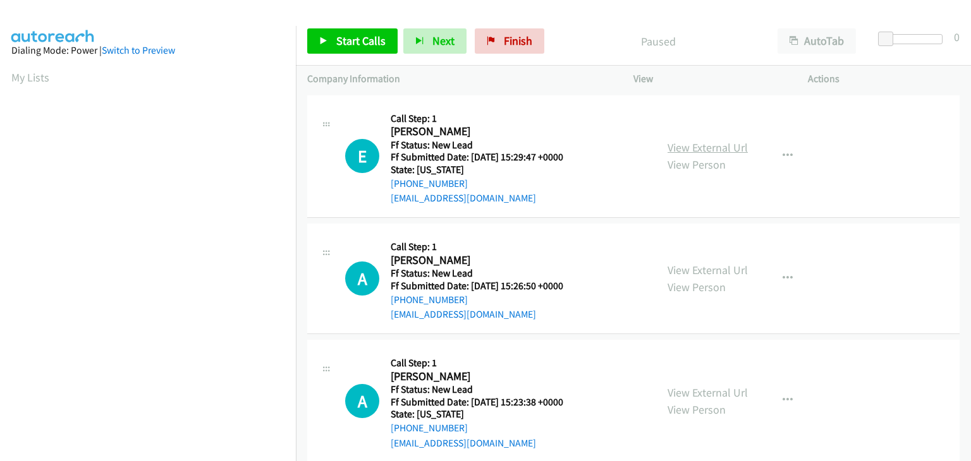
click at [688, 145] on link "View External Url" at bounding box center [708, 147] width 80 height 15
click at [784, 154] on icon "button" at bounding box center [788, 156] width 10 height 10
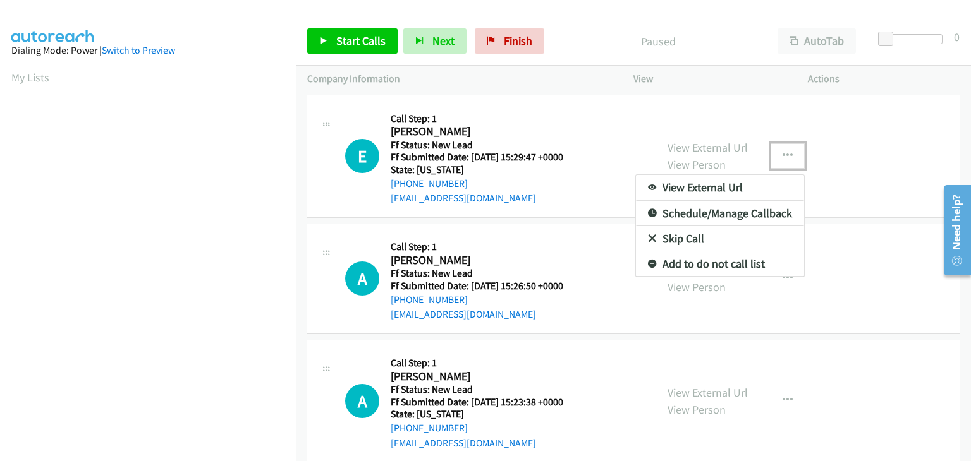
click at [666, 241] on link "Skip Call" at bounding box center [720, 238] width 168 height 25
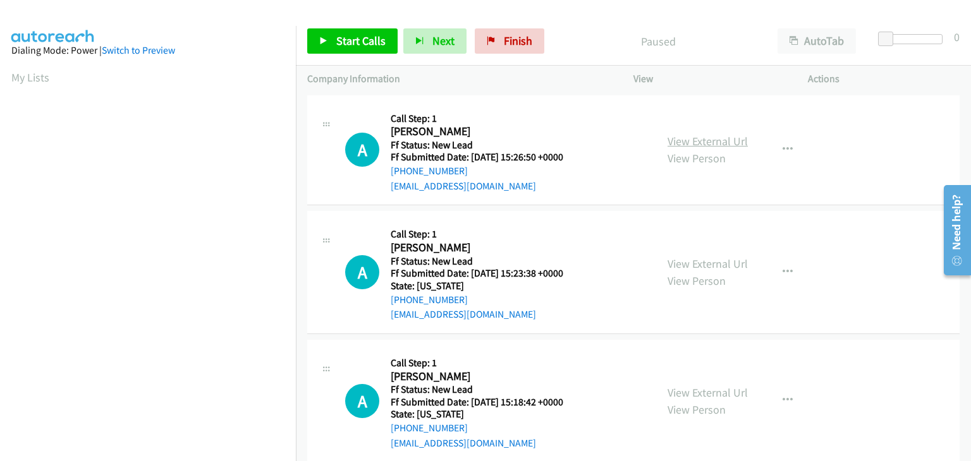
click at [684, 142] on link "View External Url" at bounding box center [708, 141] width 80 height 15
drag, startPoint x: 326, startPoint y: 28, endPoint x: 390, endPoint y: 54, distance: 68.7
click at [326, 28] on link "Start Calls" at bounding box center [352, 40] width 90 height 25
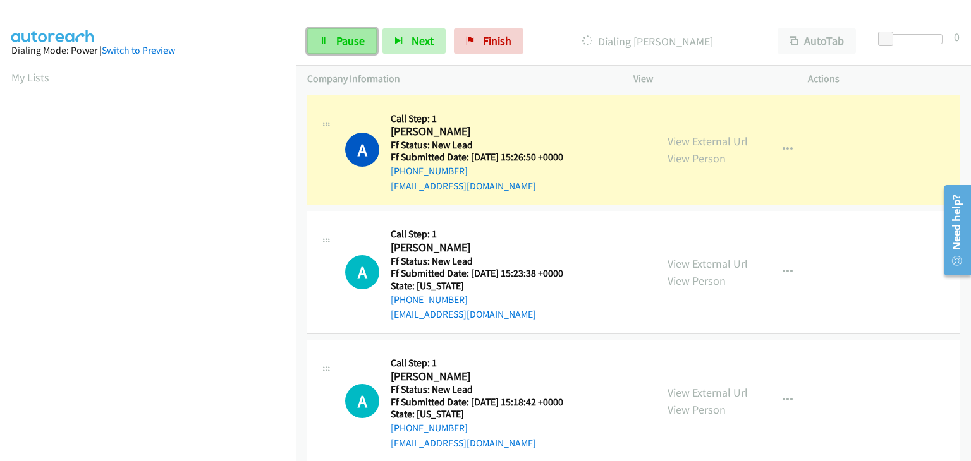
click at [336, 48] on link "Pause" at bounding box center [342, 40] width 70 height 25
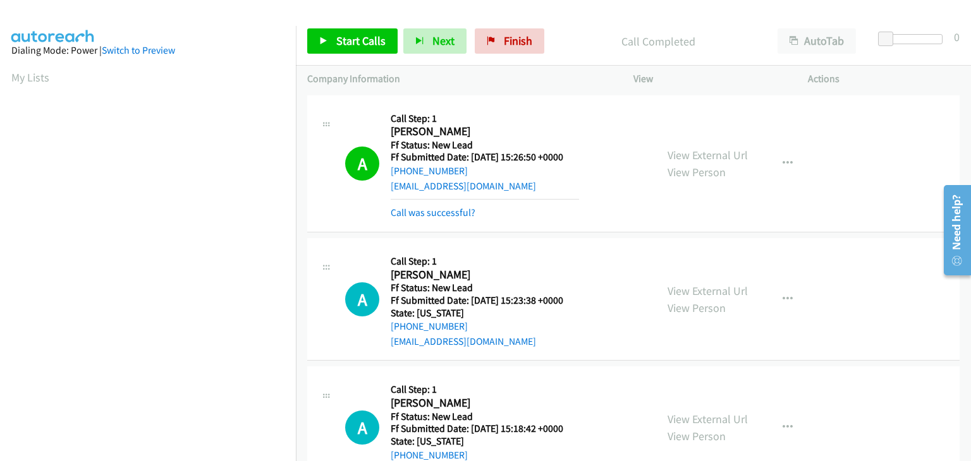
scroll to position [248, 0]
click at [445, 212] on link "Call was successful?" at bounding box center [433, 213] width 85 height 12
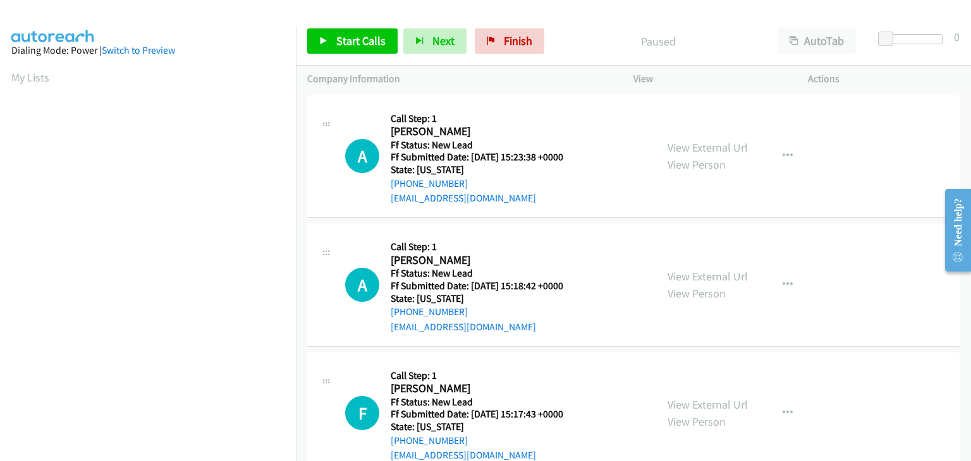
click at [690, 150] on link "View External Url" at bounding box center [708, 147] width 80 height 15
drag, startPoint x: 359, startPoint y: 44, endPoint x: 408, endPoint y: 44, distance: 49.3
click at [359, 44] on span "Start Calls" at bounding box center [360, 41] width 49 height 15
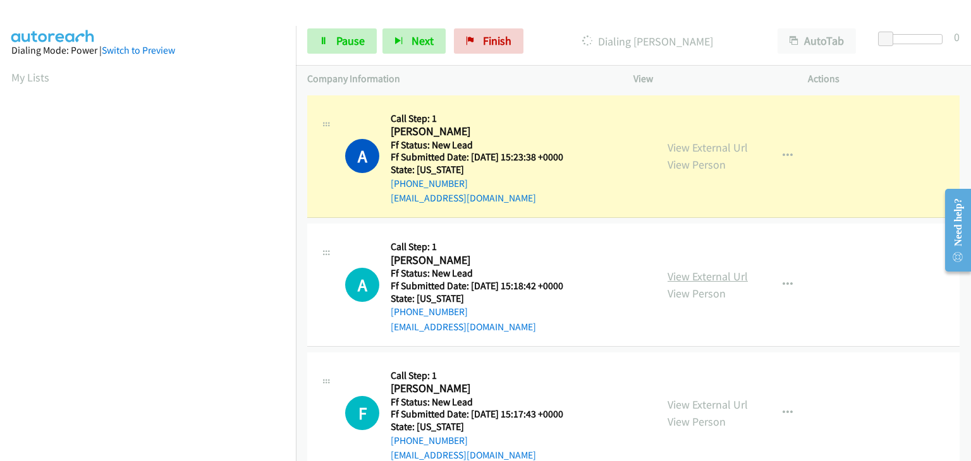
click at [685, 271] on link "View External Url" at bounding box center [708, 276] width 80 height 15
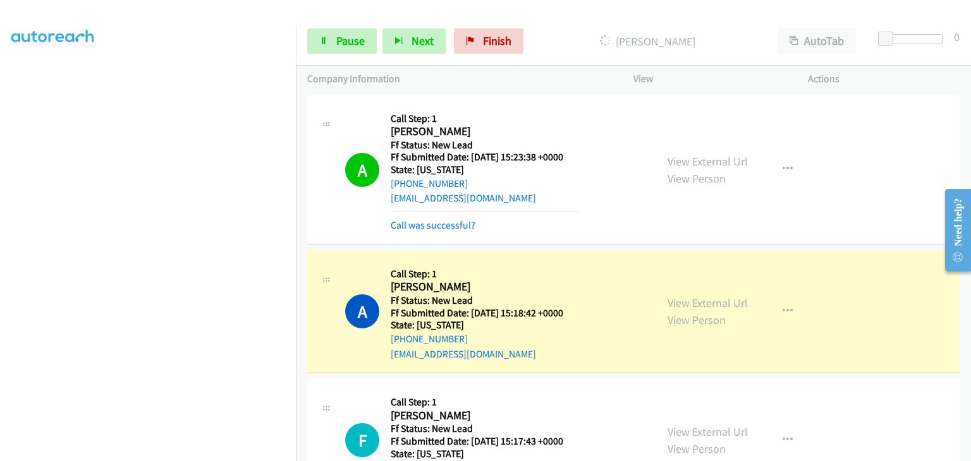
scroll to position [248, 0]
click at [357, 40] on span "Pause" at bounding box center [350, 41] width 28 height 15
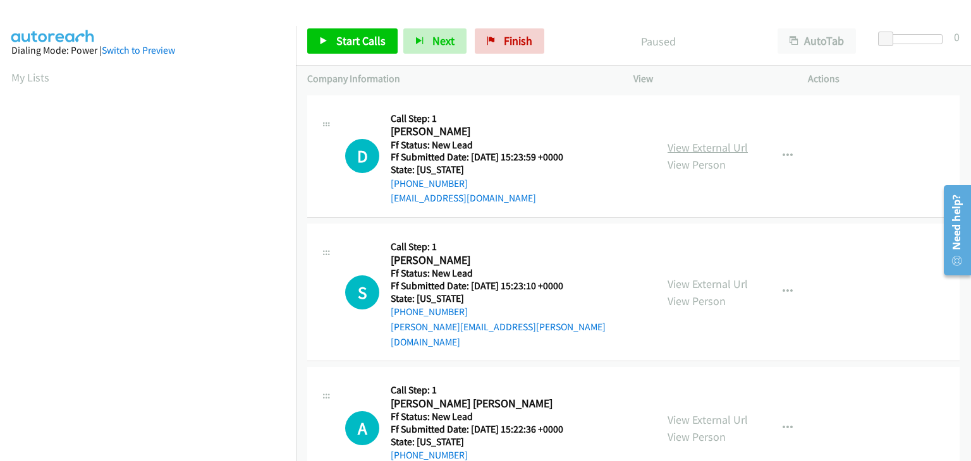
click at [710, 152] on link "View External Url" at bounding box center [708, 147] width 80 height 15
drag, startPoint x: 341, startPoint y: 31, endPoint x: 371, endPoint y: 23, distance: 30.7
click at [341, 31] on link "Start Calls" at bounding box center [352, 40] width 90 height 25
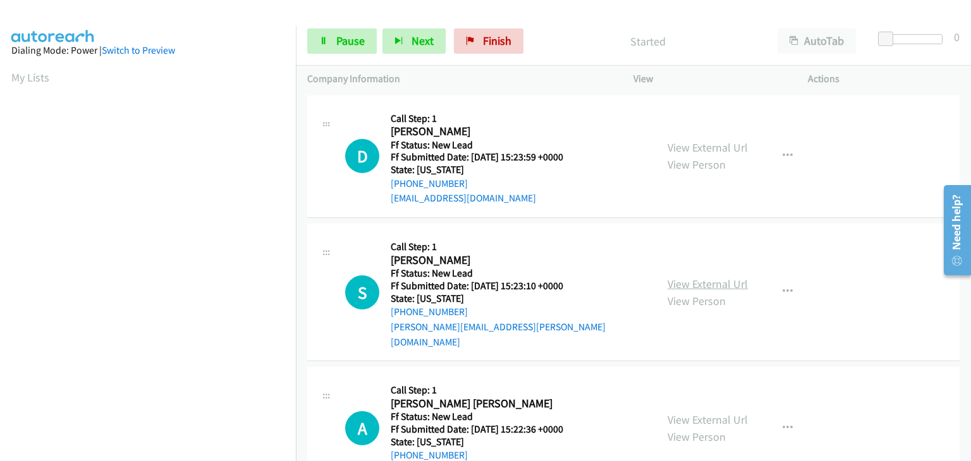
click at [676, 277] on link "View External Url" at bounding box center [708, 284] width 80 height 15
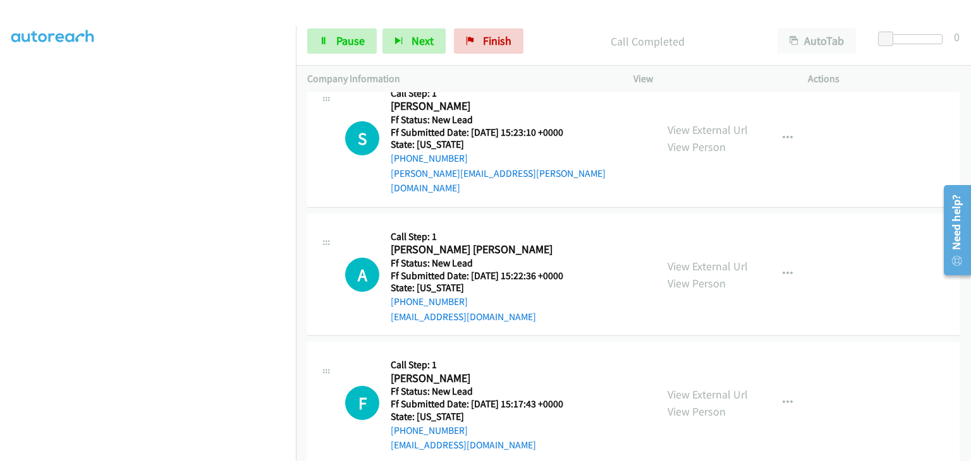
scroll to position [187, 0]
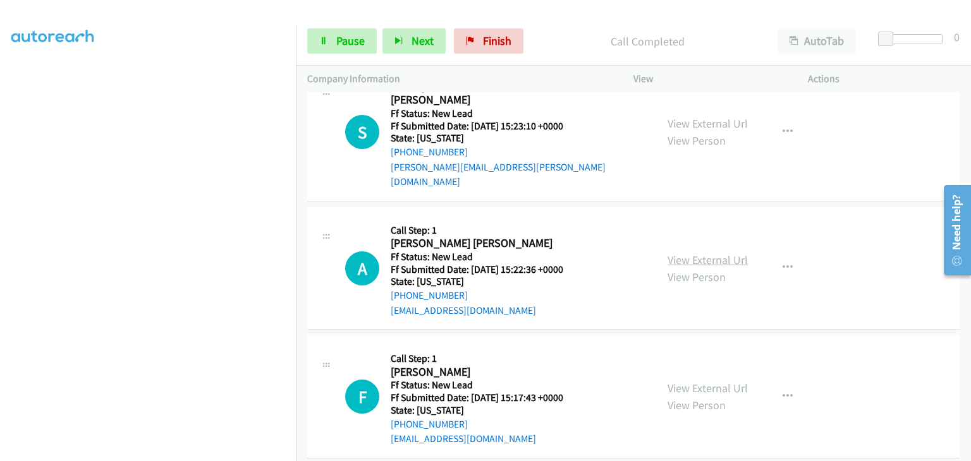
click at [710, 253] on link "View External Url" at bounding box center [708, 260] width 80 height 15
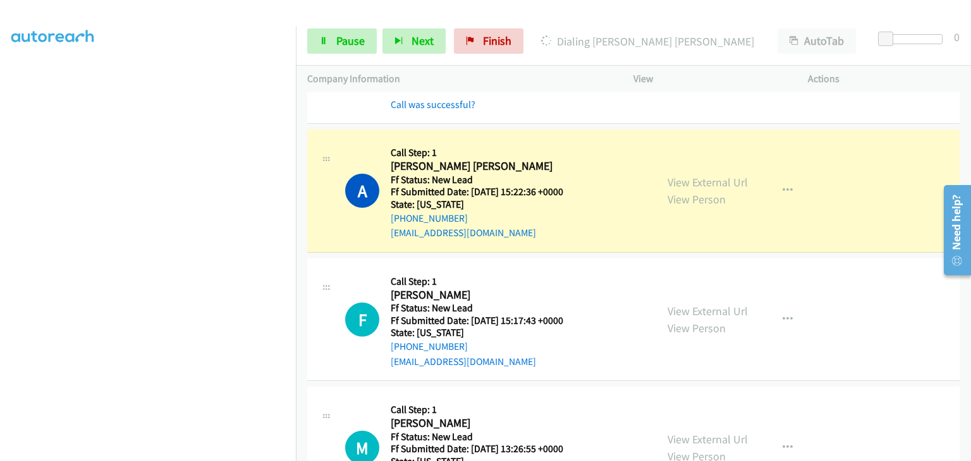
scroll to position [314, 0]
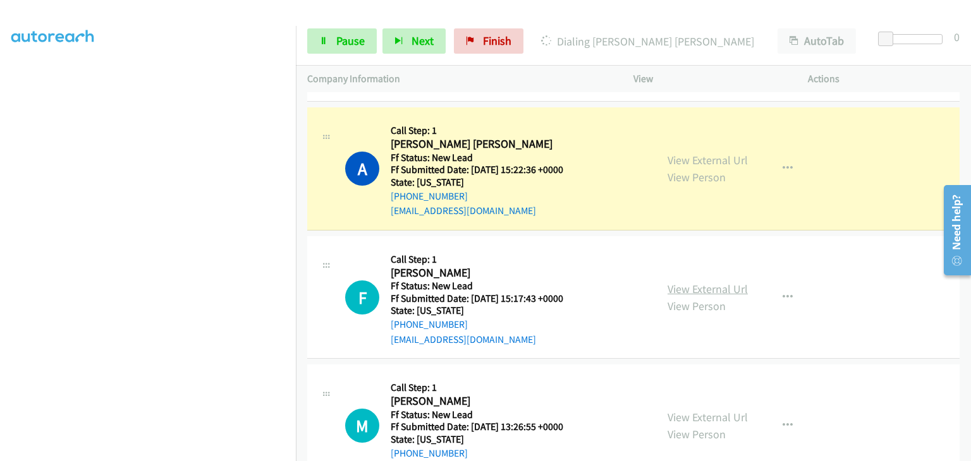
click at [714, 282] on link "View External Url" at bounding box center [708, 289] width 80 height 15
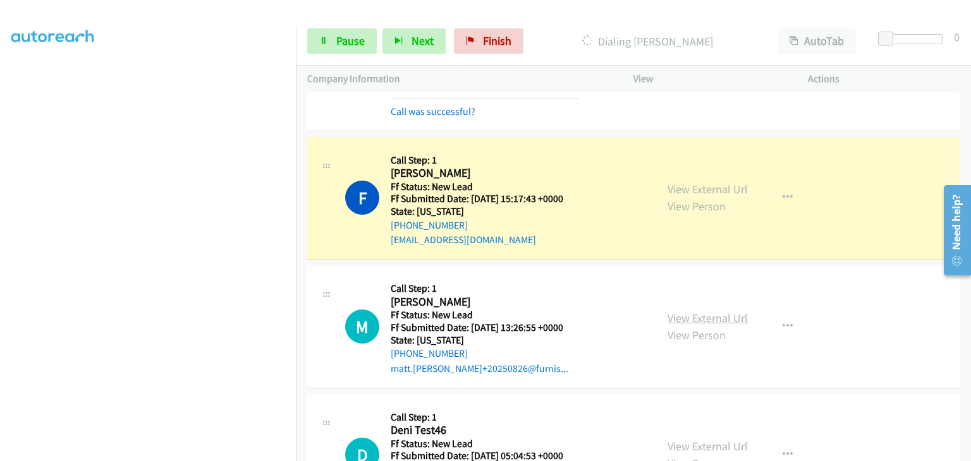
scroll to position [440, 0]
click at [675, 311] on link "View External Url" at bounding box center [708, 318] width 80 height 15
drag, startPoint x: 349, startPoint y: 44, endPoint x: 406, endPoint y: 66, distance: 61.9
click at [349, 44] on span "Pause" at bounding box center [350, 41] width 28 height 15
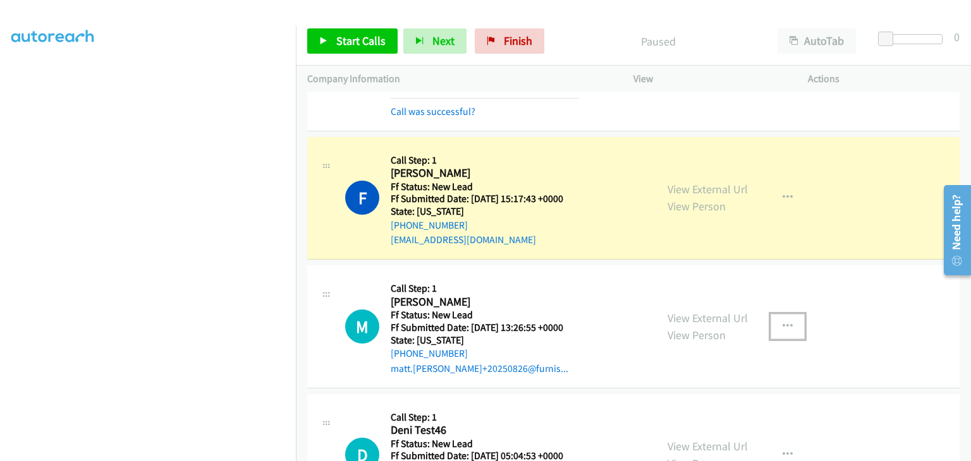
click at [773, 314] on button "button" at bounding box center [788, 326] width 34 height 25
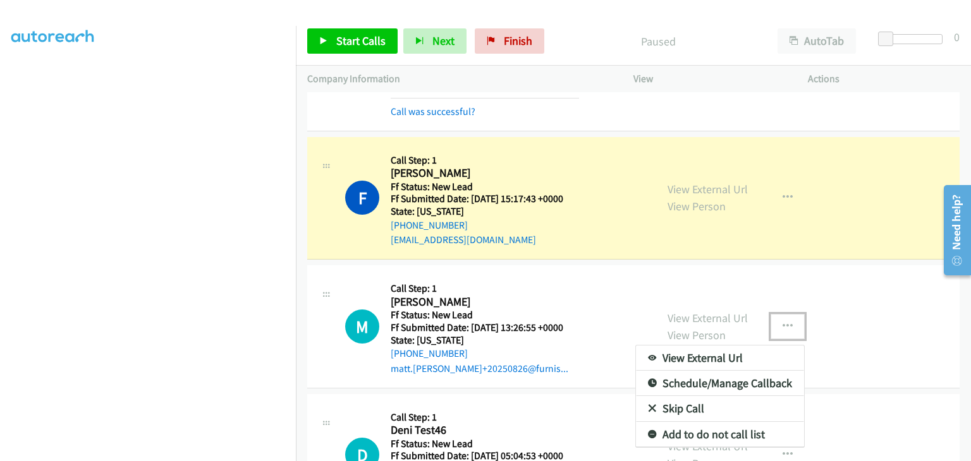
click at [686, 396] on link "Skip Call" at bounding box center [720, 408] width 168 height 25
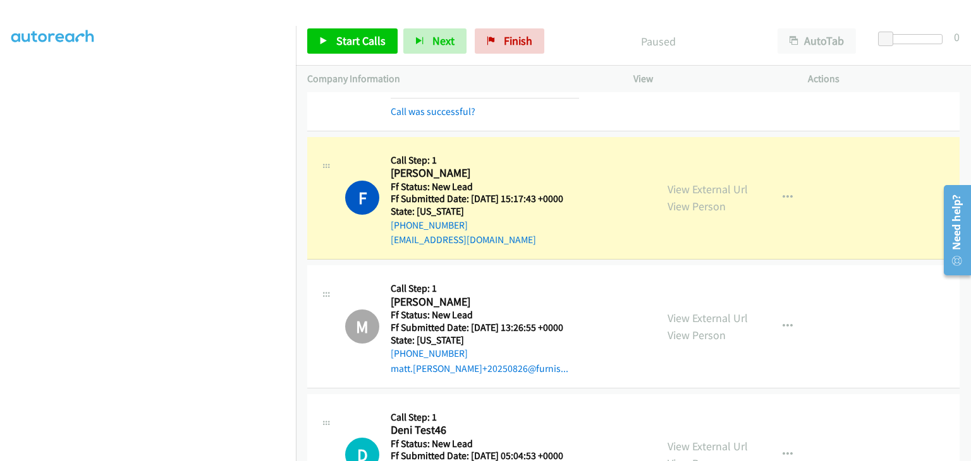
scroll to position [248, 0]
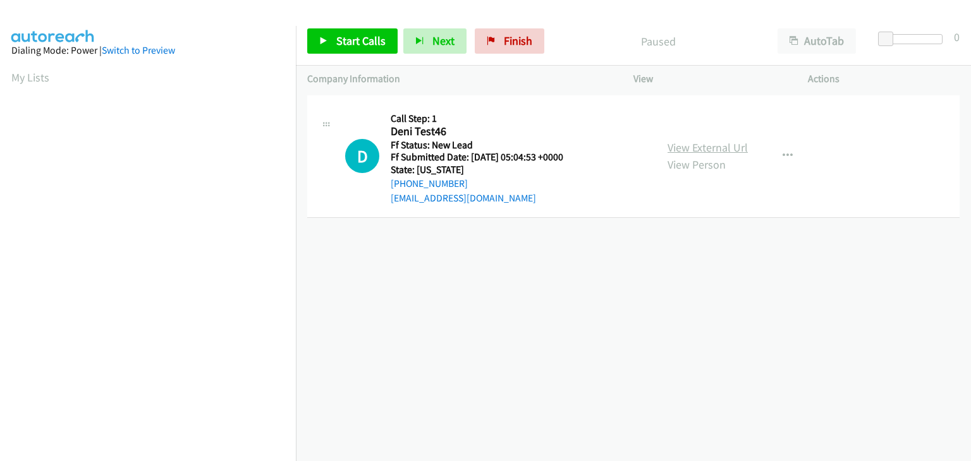
click at [695, 152] on link "View External Url" at bounding box center [708, 147] width 80 height 15
click at [783, 159] on icon "button" at bounding box center [788, 156] width 10 height 10
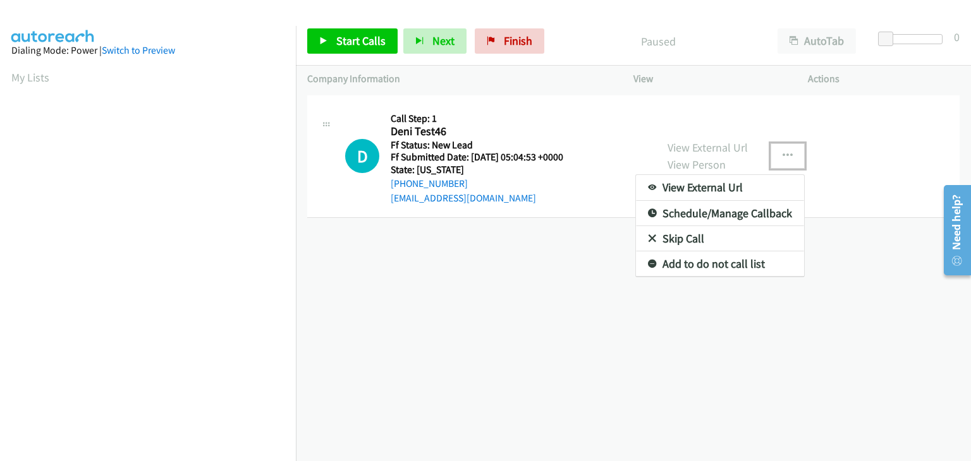
click at [686, 243] on link "Skip Call" at bounding box center [720, 238] width 168 height 25
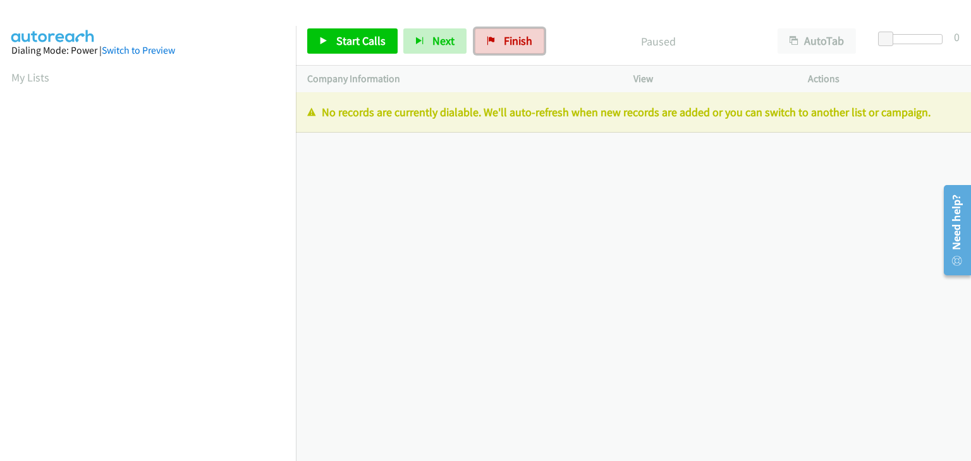
click at [506, 47] on span "Finish" at bounding box center [518, 41] width 28 height 15
click at [506, 35] on span "Finish" at bounding box center [518, 41] width 28 height 15
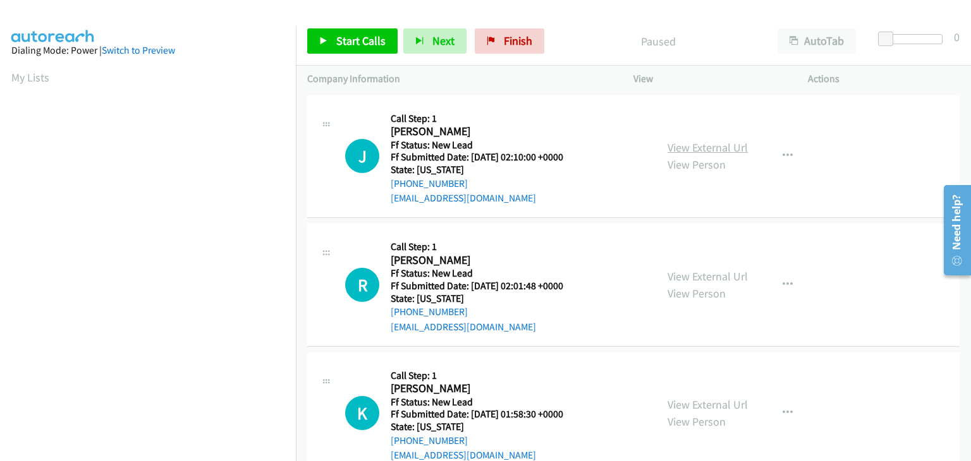
click at [668, 153] on link "View External Url" at bounding box center [708, 147] width 80 height 15
click at [504, 44] on span "Finish" at bounding box center [518, 41] width 28 height 15
click at [678, 148] on link "View External Url" at bounding box center [708, 147] width 80 height 15
click at [376, 44] on span "Start Calls" at bounding box center [360, 41] width 49 height 15
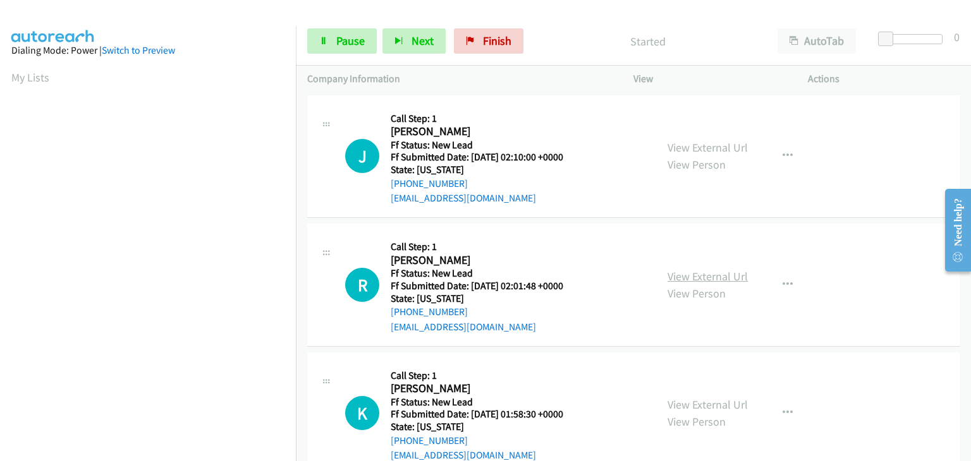
click at [680, 276] on link "View External Url" at bounding box center [708, 276] width 80 height 15
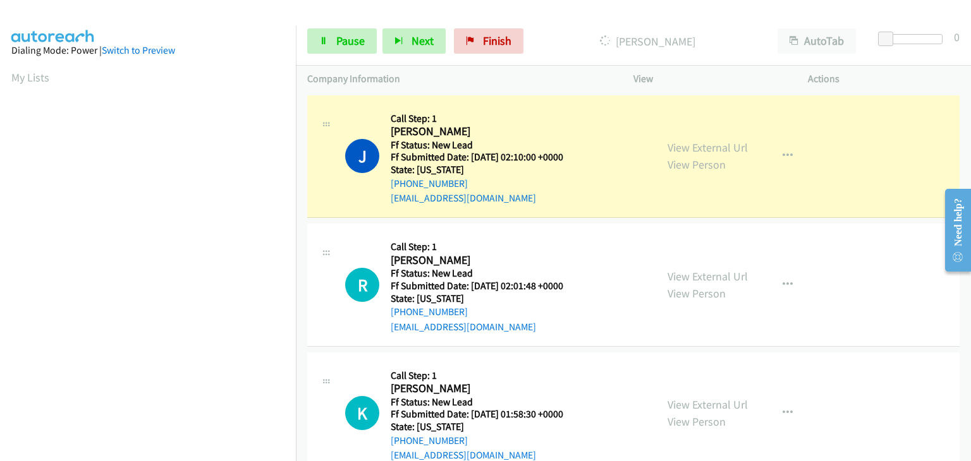
scroll to position [248, 0]
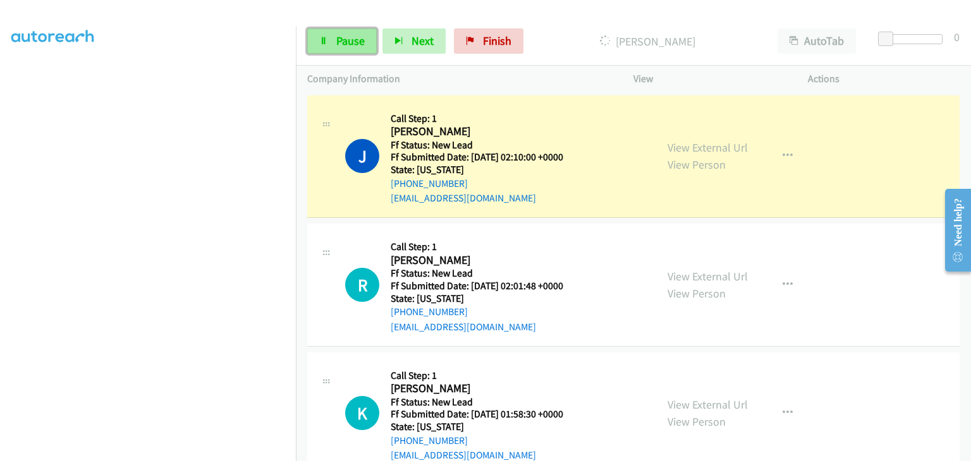
drag, startPoint x: 348, startPoint y: 45, endPoint x: 367, endPoint y: 46, distance: 19.0
click at [348, 45] on span "Pause" at bounding box center [350, 41] width 28 height 15
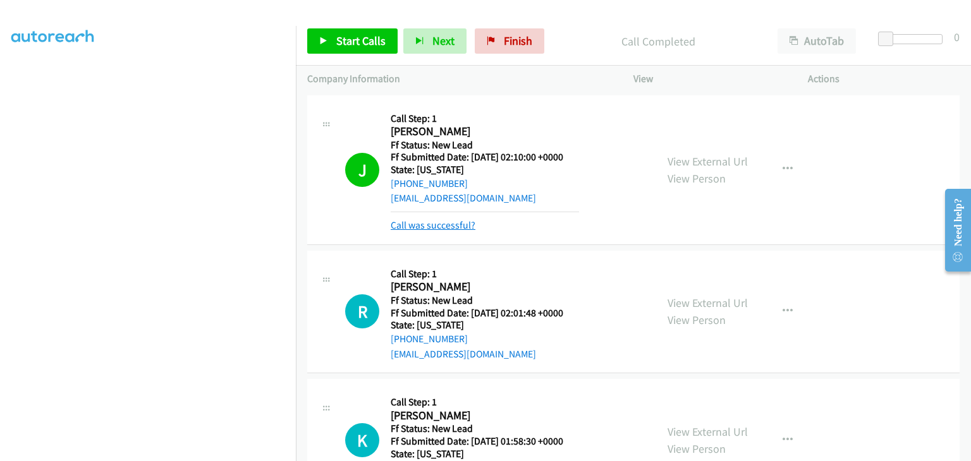
click at [467, 226] on link "Call was successful?" at bounding box center [433, 225] width 85 height 12
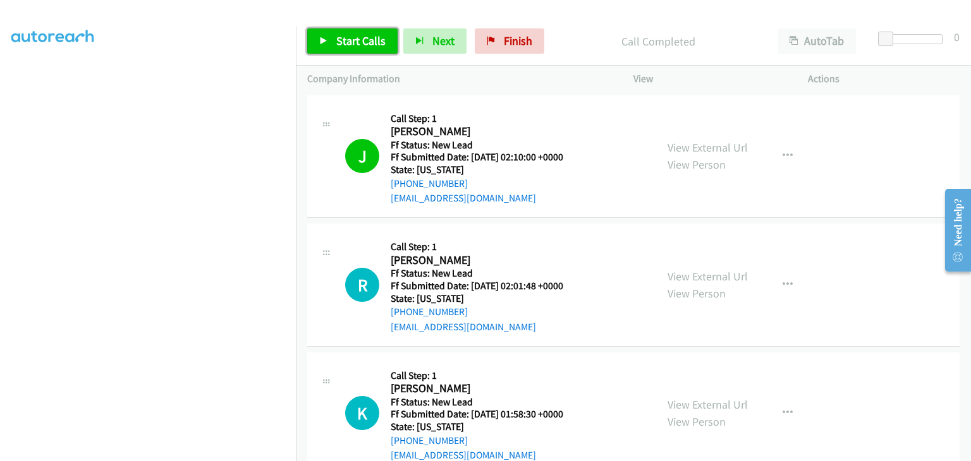
click at [350, 38] on span "Start Calls" at bounding box center [360, 41] width 49 height 15
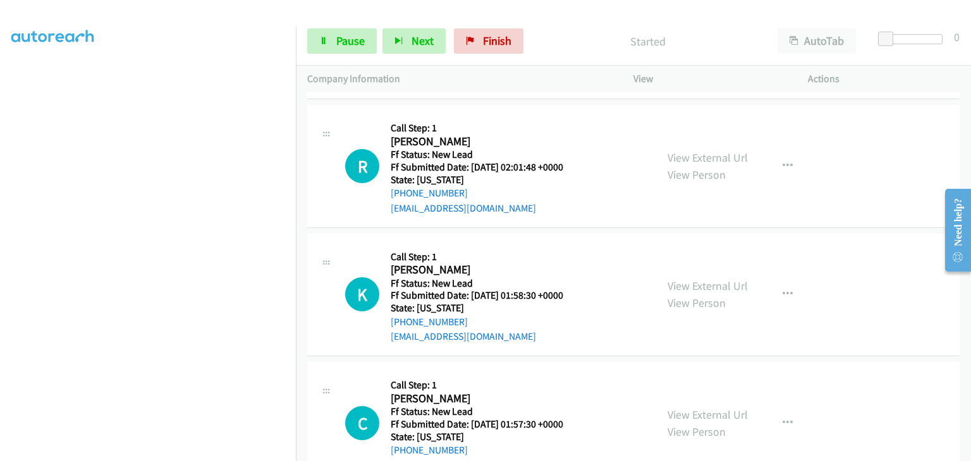
scroll to position [126, 0]
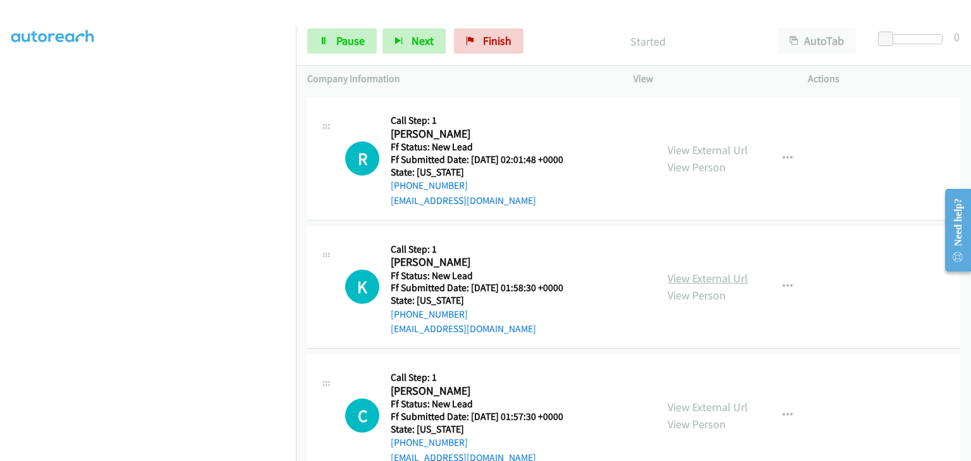
click at [677, 274] on link "View External Url" at bounding box center [708, 278] width 80 height 15
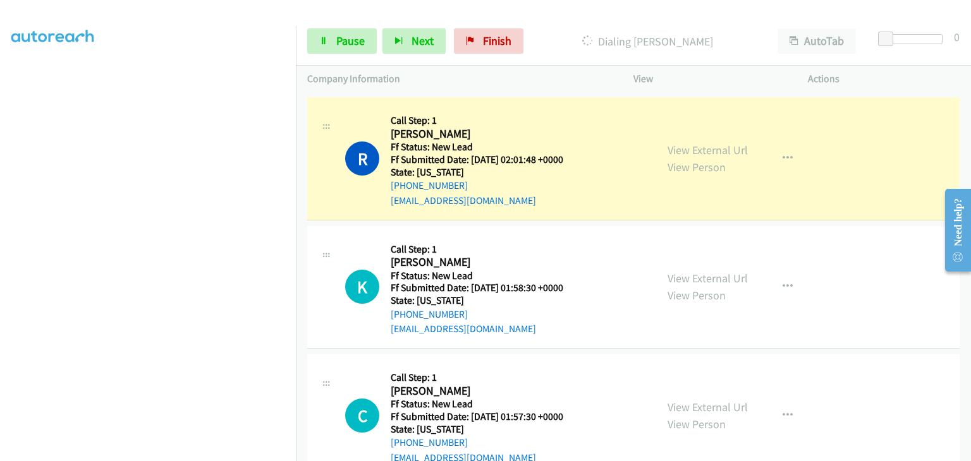
scroll to position [248, 0]
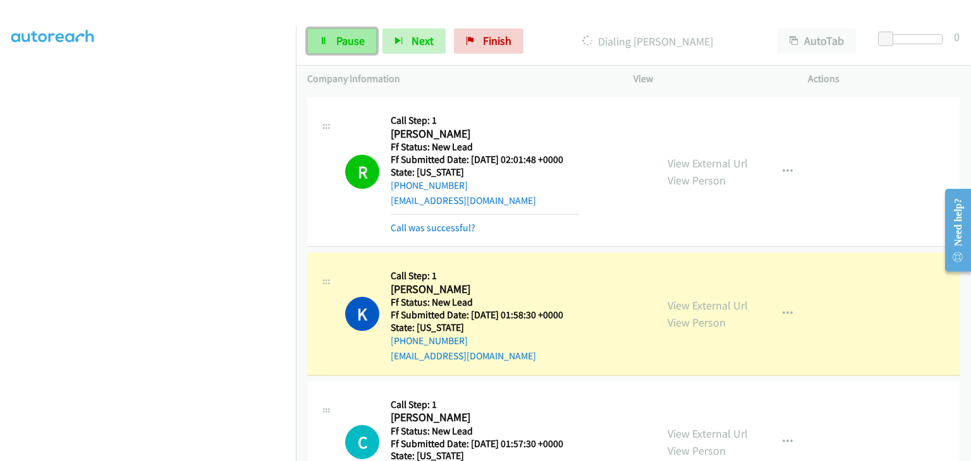
click at [340, 35] on span "Pause" at bounding box center [350, 41] width 28 height 15
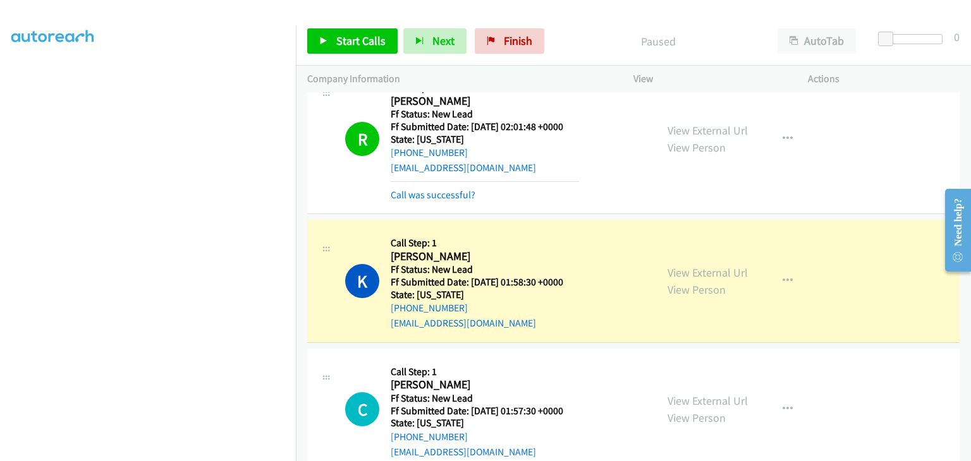
scroll to position [190, 0]
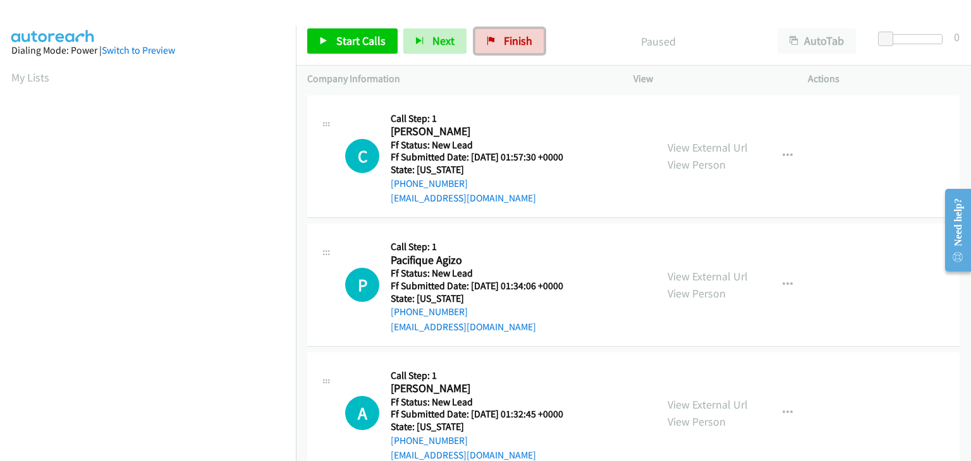
drag, startPoint x: 516, startPoint y: 44, endPoint x: 525, endPoint y: 65, distance: 23.0
click at [516, 44] on span "Finish" at bounding box center [518, 41] width 28 height 15
click at [721, 144] on link "View External Url" at bounding box center [708, 147] width 80 height 15
click at [322, 37] on icon at bounding box center [323, 41] width 9 height 9
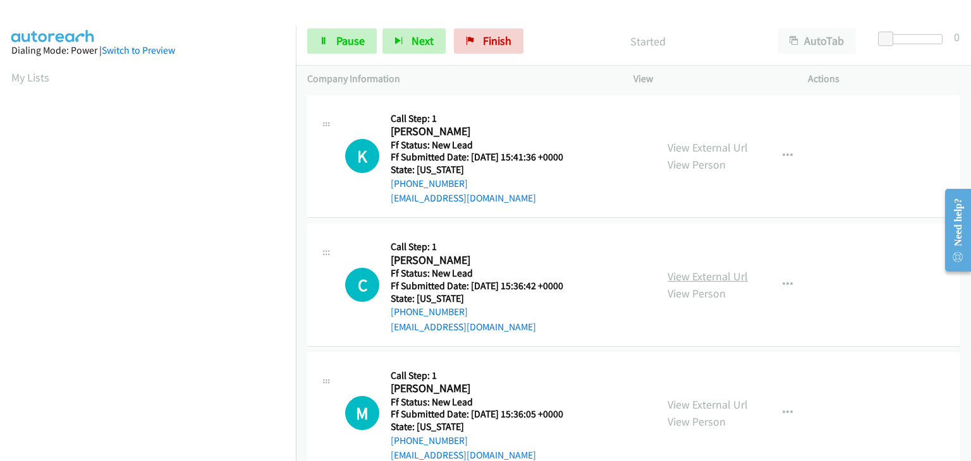
click at [709, 279] on link "View External Url" at bounding box center [708, 276] width 80 height 15
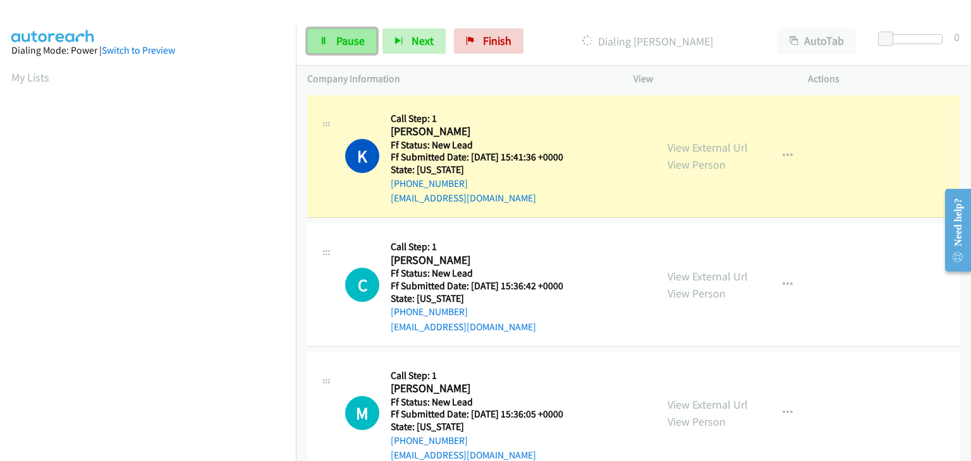
click at [362, 47] on span "Pause" at bounding box center [350, 41] width 28 height 15
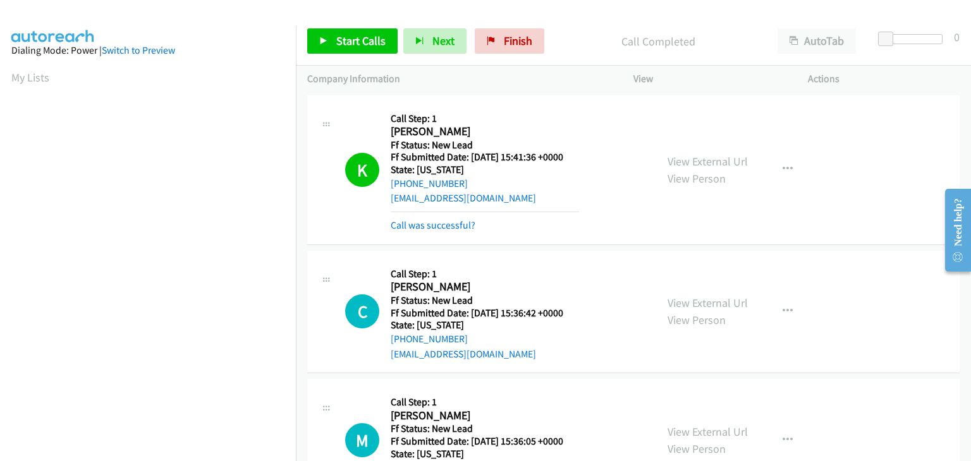
scroll to position [248, 0]
click at [442, 223] on link "Call was successful?" at bounding box center [433, 225] width 85 height 12
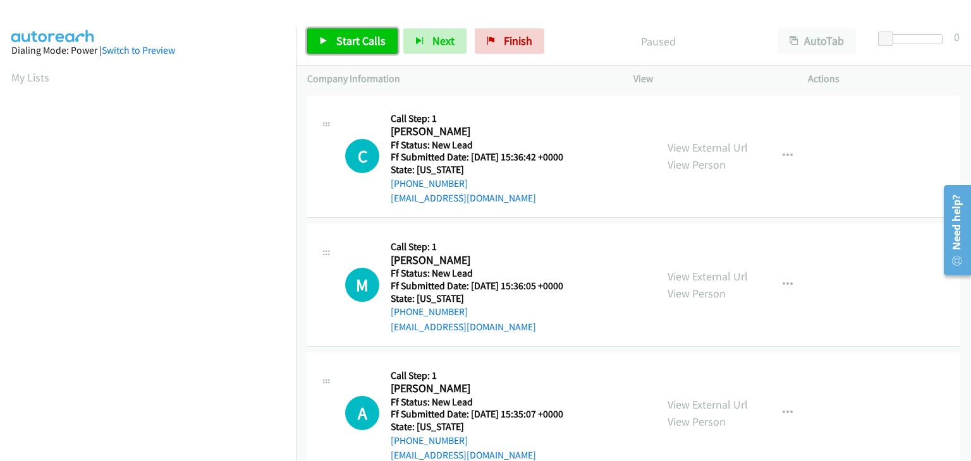
drag, startPoint x: 365, startPoint y: 38, endPoint x: 400, endPoint y: 47, distance: 35.9
click at [365, 39] on span "Start Calls" at bounding box center [360, 41] width 49 height 15
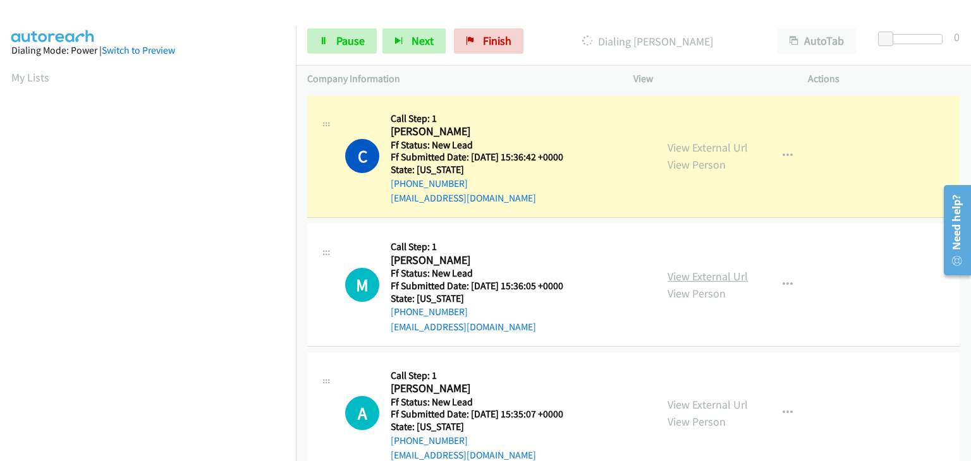
click at [720, 274] on link "View External Url" at bounding box center [708, 276] width 80 height 15
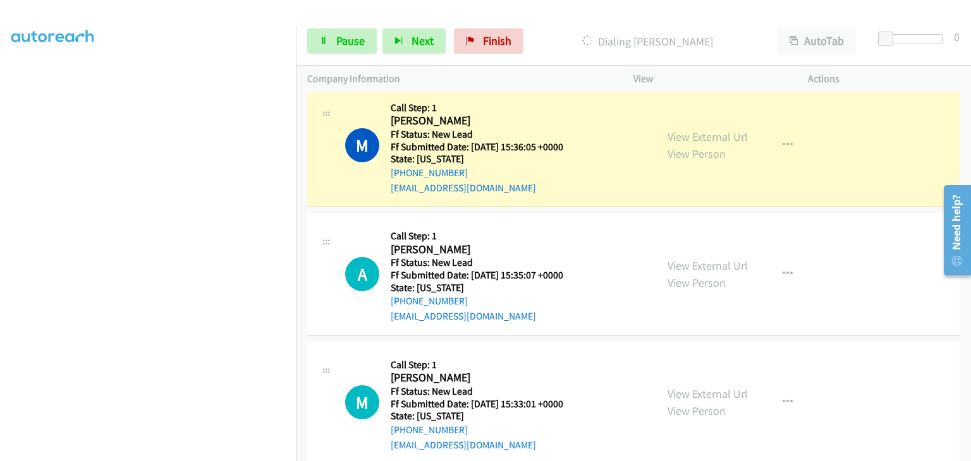
scroll to position [187, 0]
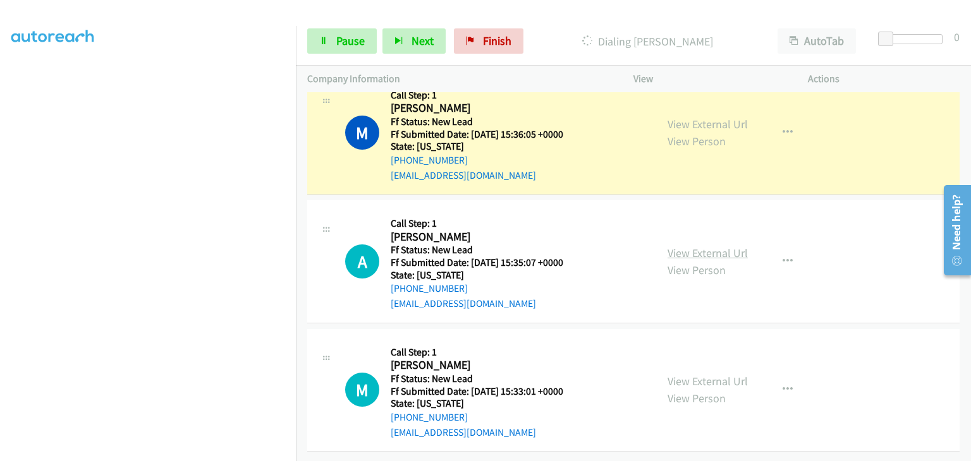
click at [693, 248] on link "View External Url" at bounding box center [708, 253] width 80 height 15
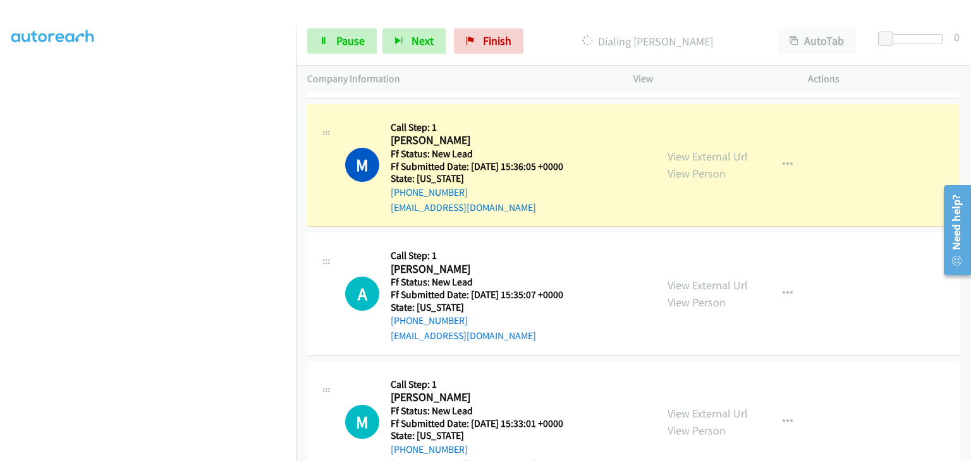
scroll to position [124, 0]
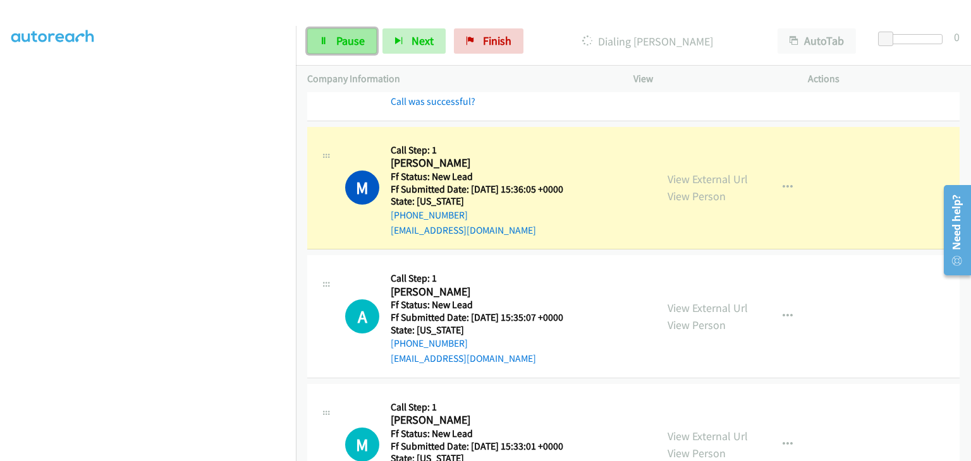
click at [361, 47] on span "Pause" at bounding box center [350, 41] width 28 height 15
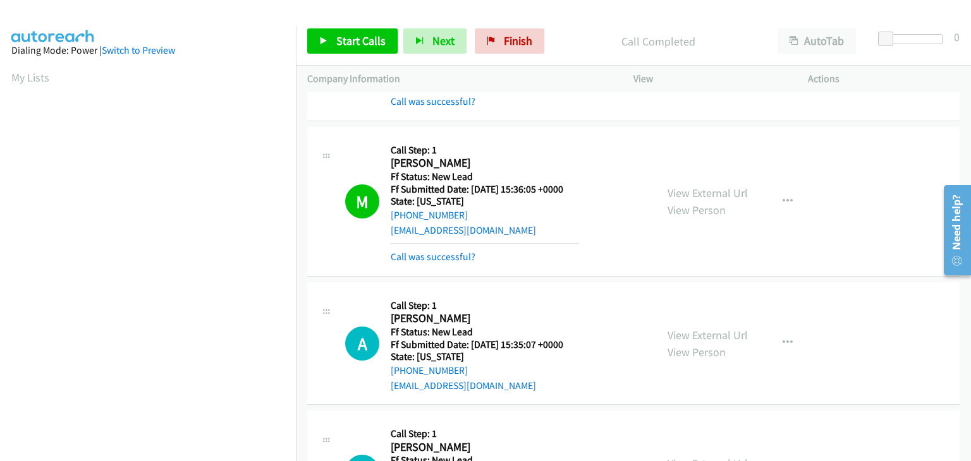
scroll to position [248, 0]
click at [453, 251] on link "Call was successful?" at bounding box center [433, 257] width 85 height 12
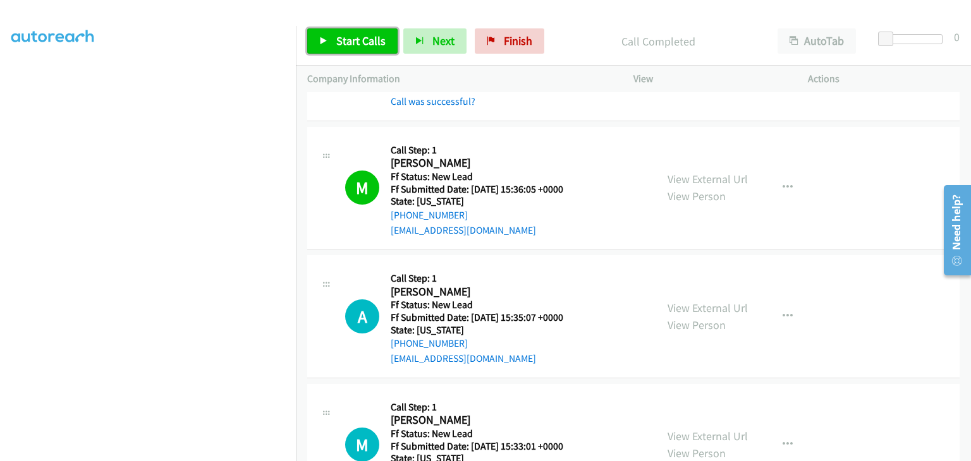
click at [370, 39] on span "Start Calls" at bounding box center [360, 41] width 49 height 15
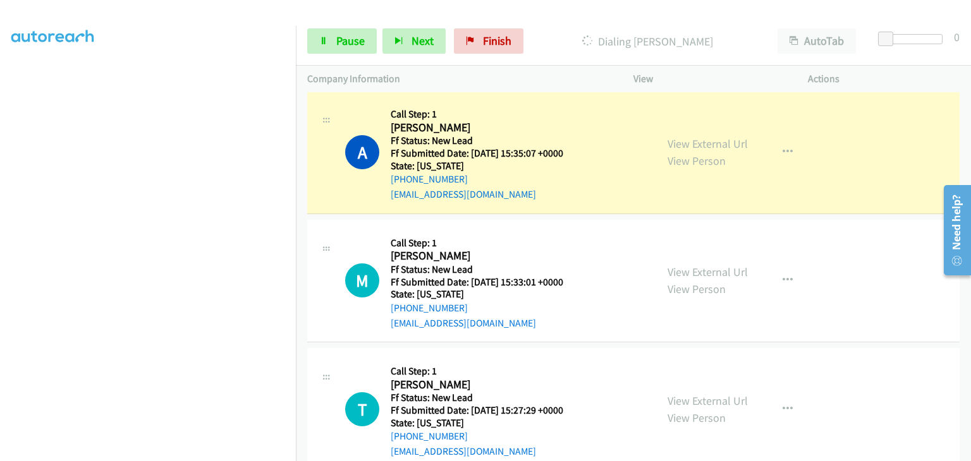
scroll to position [257, 0]
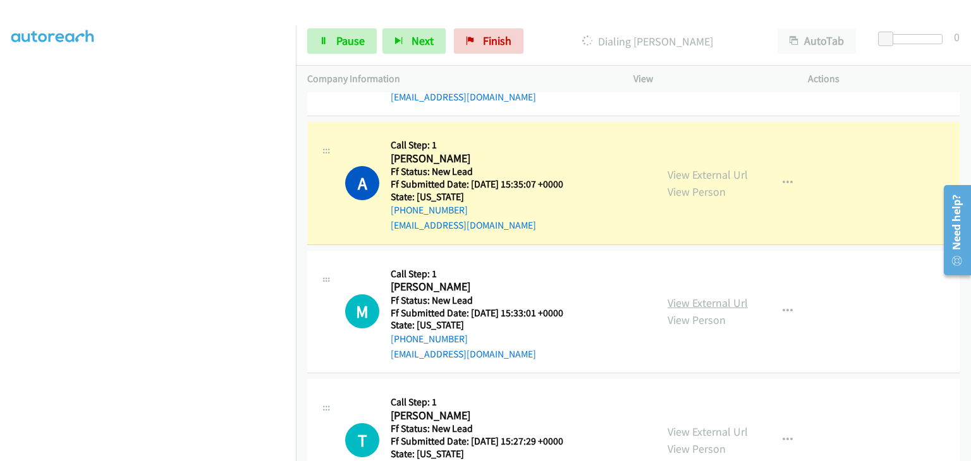
click at [706, 299] on link "View External Url" at bounding box center [708, 303] width 80 height 15
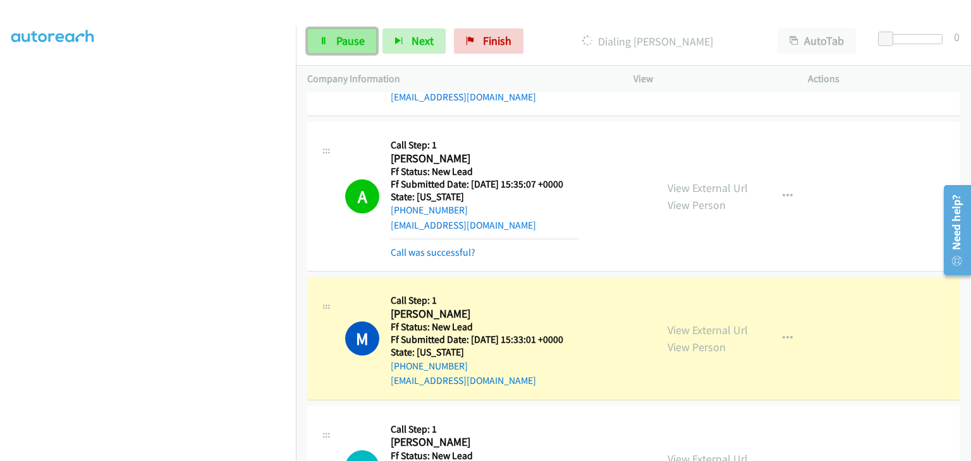
click at [338, 49] on link "Pause" at bounding box center [342, 40] width 70 height 25
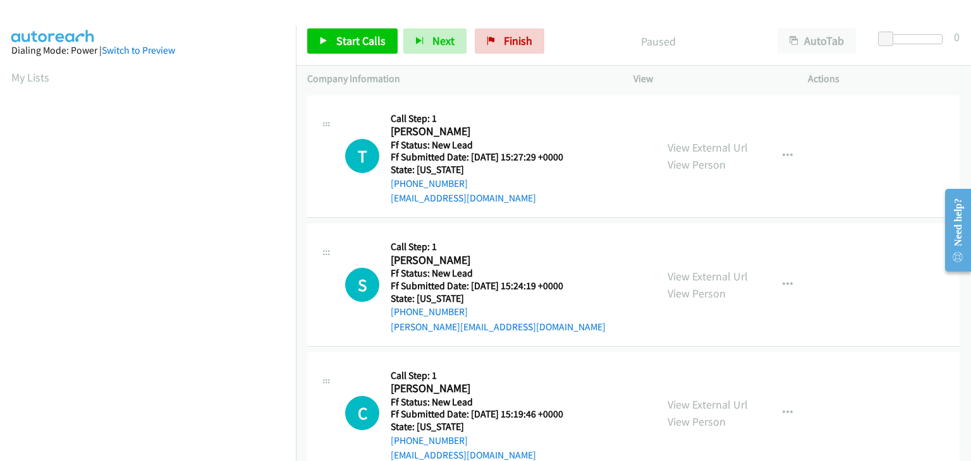
click at [700, 137] on div "View External Url View Person View External Url Email Schedule/Manage Callback …" at bounding box center [749, 157] width 186 height 100
click at [700, 144] on link "View External Url" at bounding box center [708, 147] width 80 height 15
click at [350, 37] on span "Start Calls" at bounding box center [360, 41] width 49 height 15
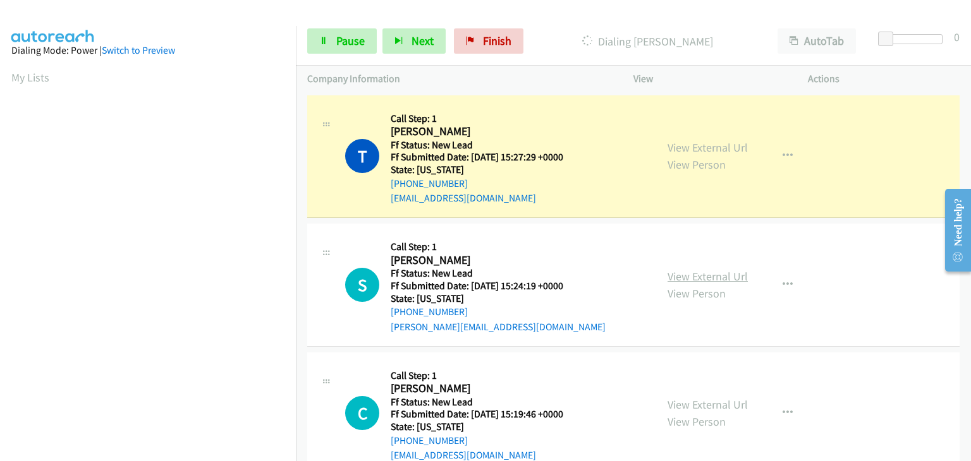
click at [683, 276] on link "View External Url" at bounding box center [708, 276] width 80 height 15
drag, startPoint x: 362, startPoint y: 46, endPoint x: 527, endPoint y: 38, distance: 165.2
click at [362, 46] on span "Pause" at bounding box center [350, 41] width 28 height 15
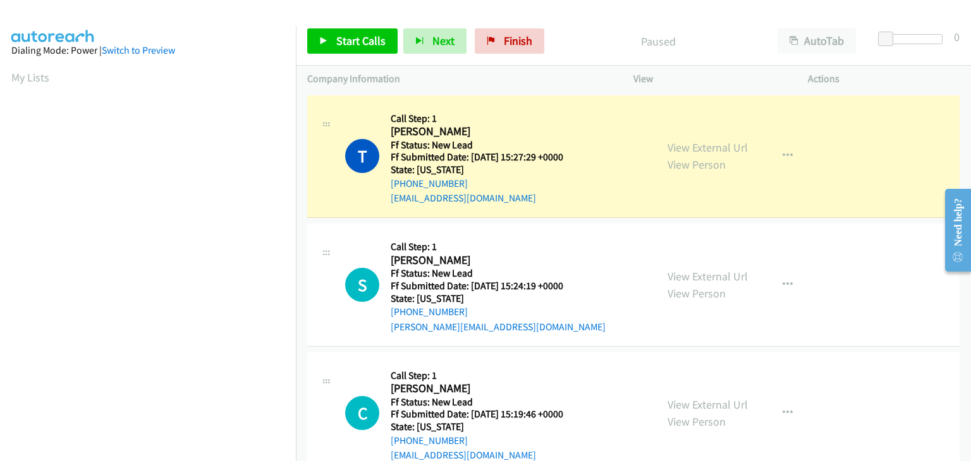
scroll to position [248, 0]
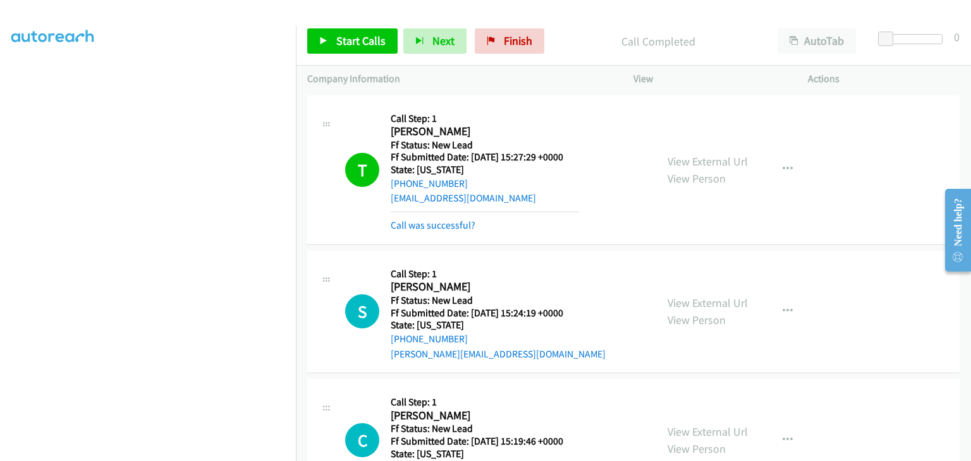
drag, startPoint x: 448, startPoint y: 228, endPoint x: 708, endPoint y: 205, distance: 260.8
click at [448, 228] on link "Call was successful?" at bounding box center [433, 225] width 85 height 12
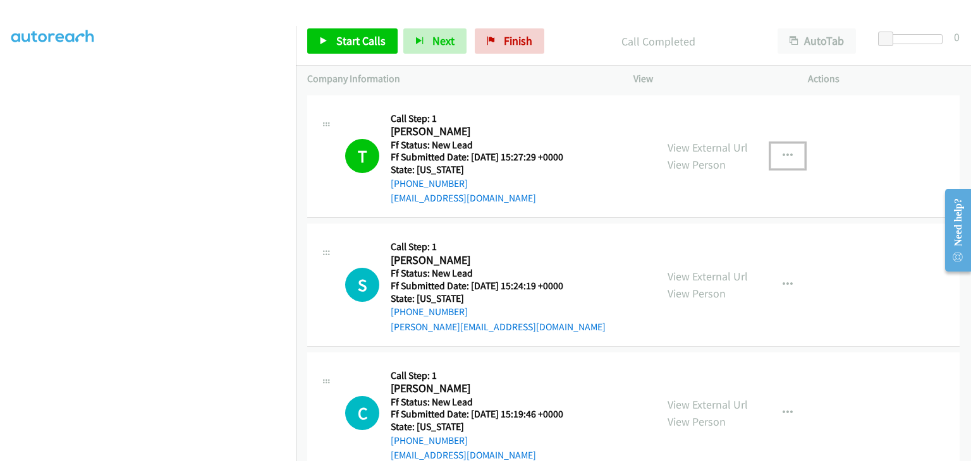
click at [783, 157] on icon "button" at bounding box center [788, 156] width 10 height 10
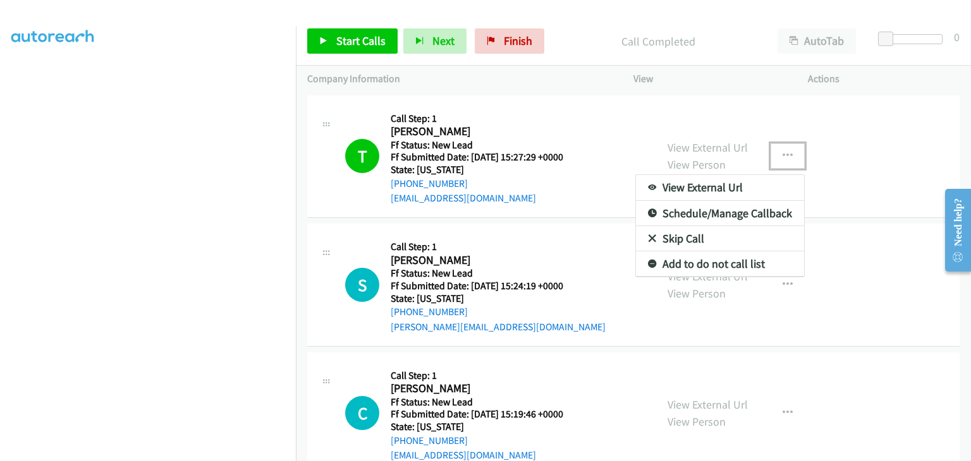
click at [703, 259] on link "Add to do not call list" at bounding box center [720, 264] width 168 height 25
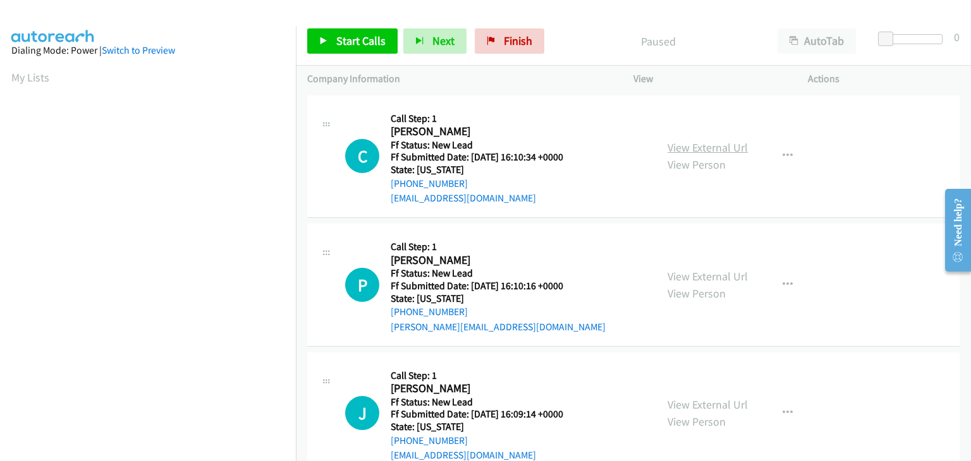
click at [726, 147] on link "View External Url" at bounding box center [708, 147] width 80 height 15
click at [382, 41] on span "Start Calls" at bounding box center [360, 41] width 49 height 15
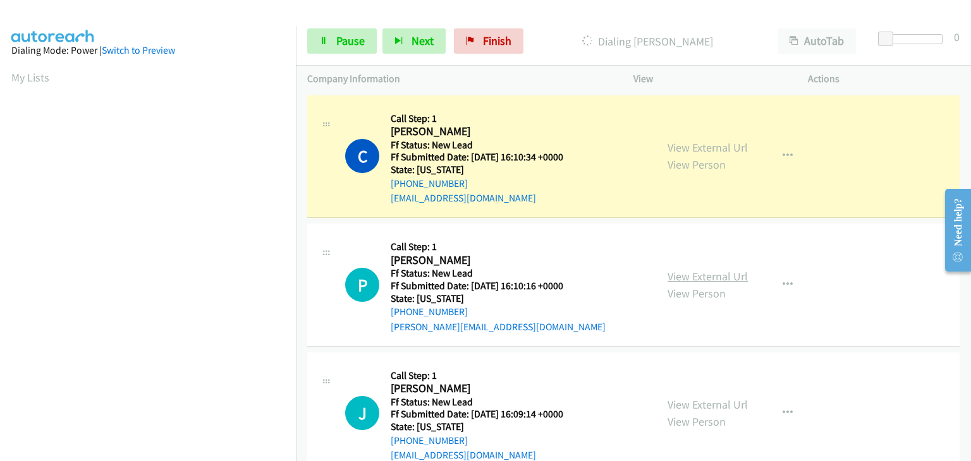
click at [703, 274] on link "View External Url" at bounding box center [708, 276] width 80 height 15
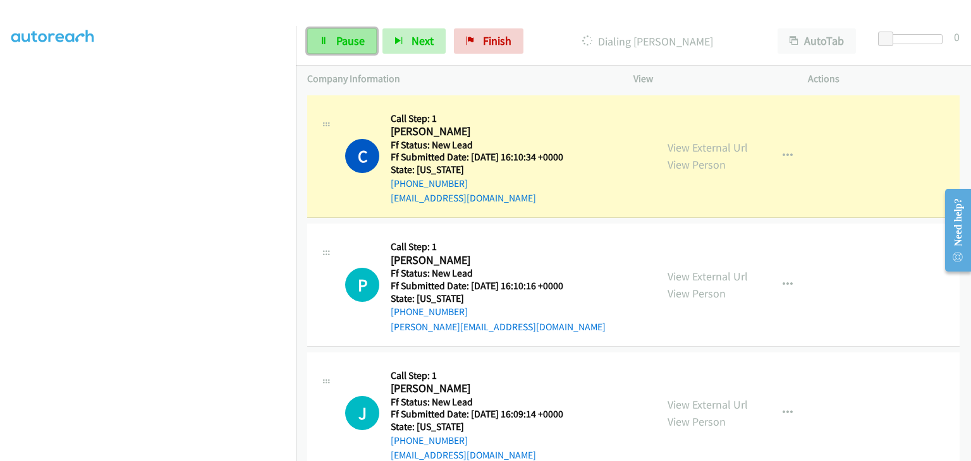
click at [326, 51] on link "Pause" at bounding box center [342, 40] width 70 height 25
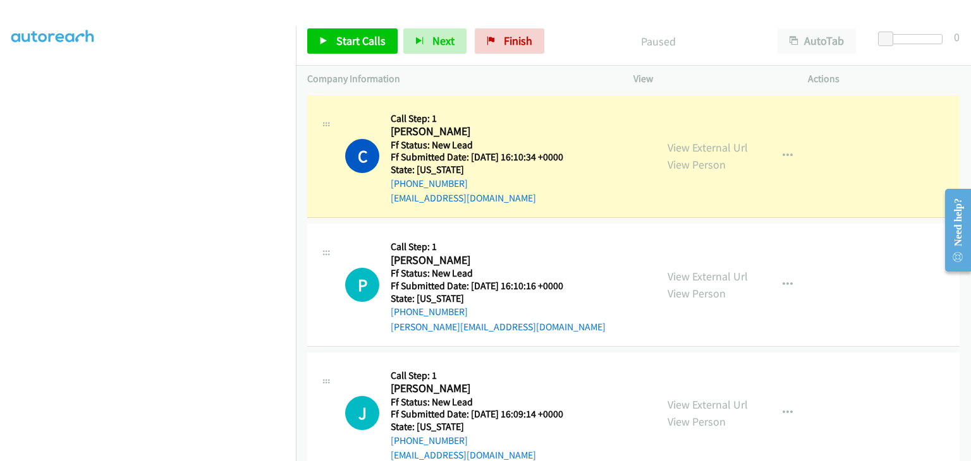
scroll to position [248, 0]
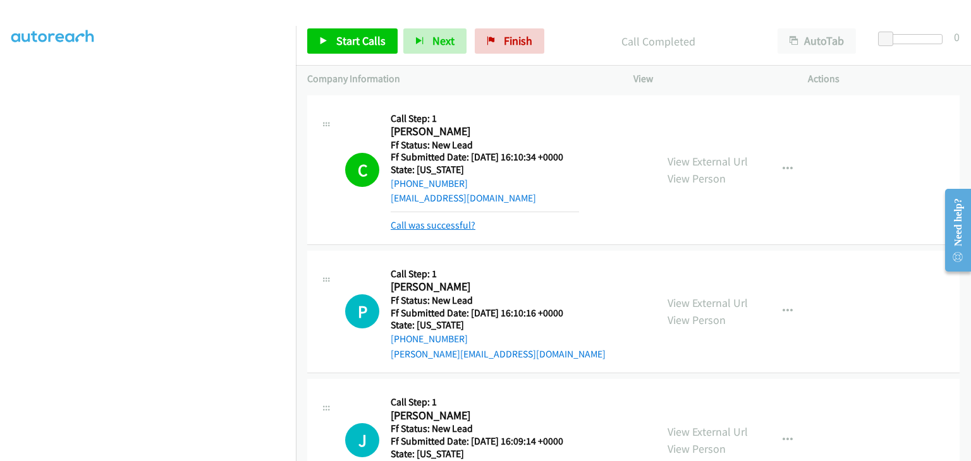
drag, startPoint x: 455, startPoint y: 223, endPoint x: 518, endPoint y: 220, distance: 62.6
click at [455, 223] on link "Call was successful?" at bounding box center [433, 225] width 85 height 12
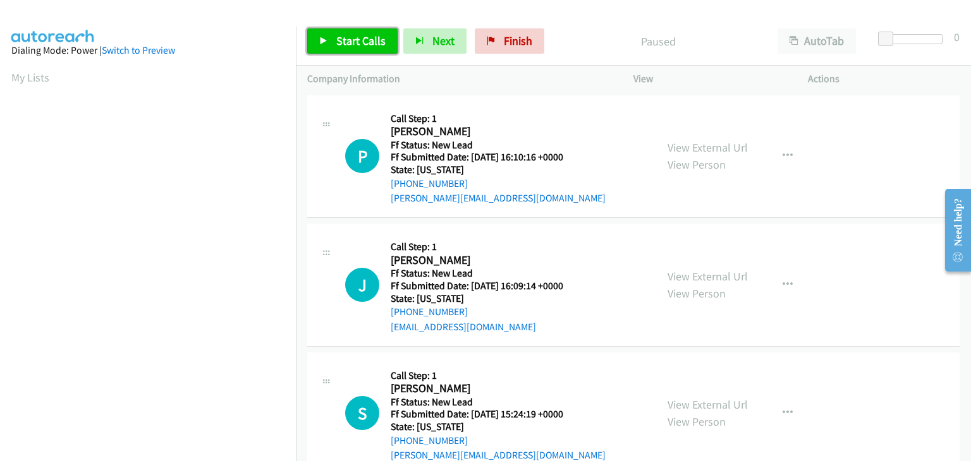
drag, startPoint x: 350, startPoint y: 47, endPoint x: 437, endPoint y: 57, distance: 88.5
click at [350, 47] on span "Start Calls" at bounding box center [360, 41] width 49 height 15
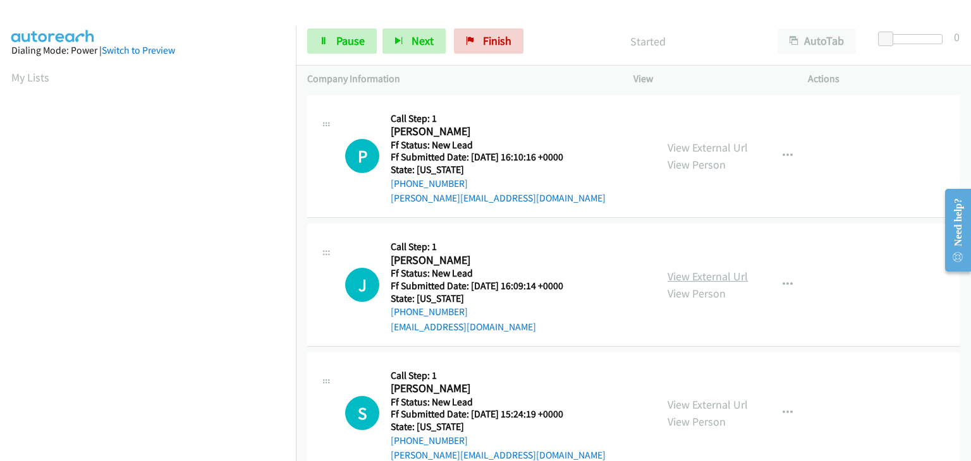
click at [702, 271] on link "View External Url" at bounding box center [708, 276] width 80 height 15
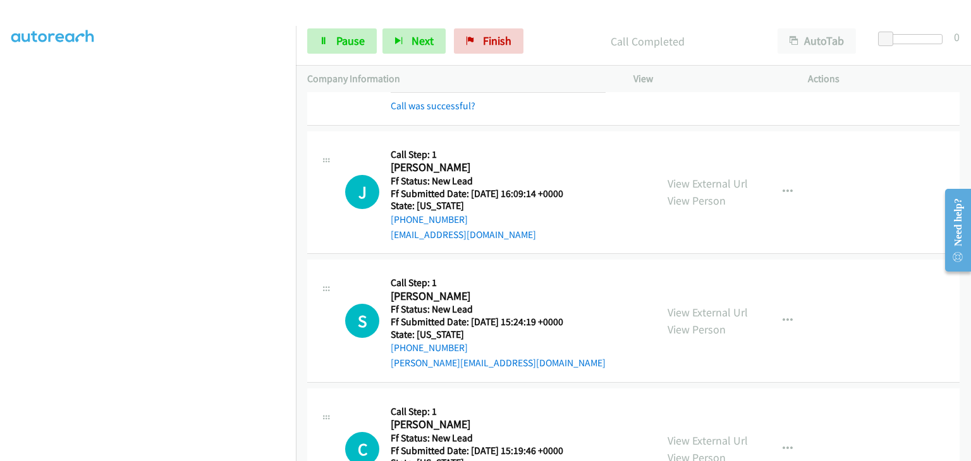
scroll to position [126, 0]
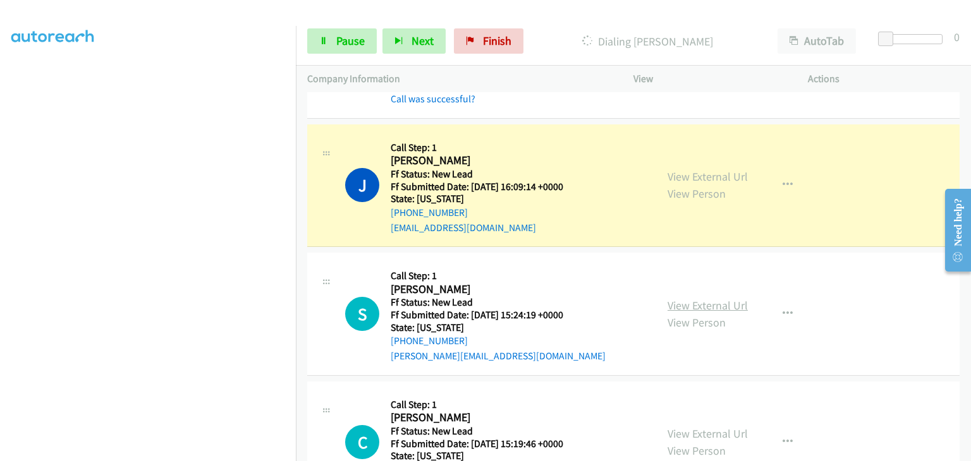
click at [688, 305] on link "View External Url" at bounding box center [708, 305] width 80 height 15
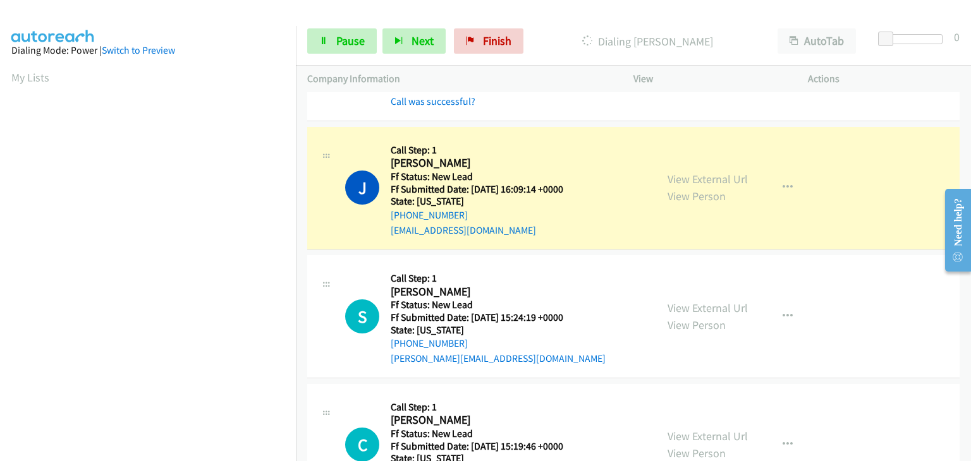
scroll to position [248, 0]
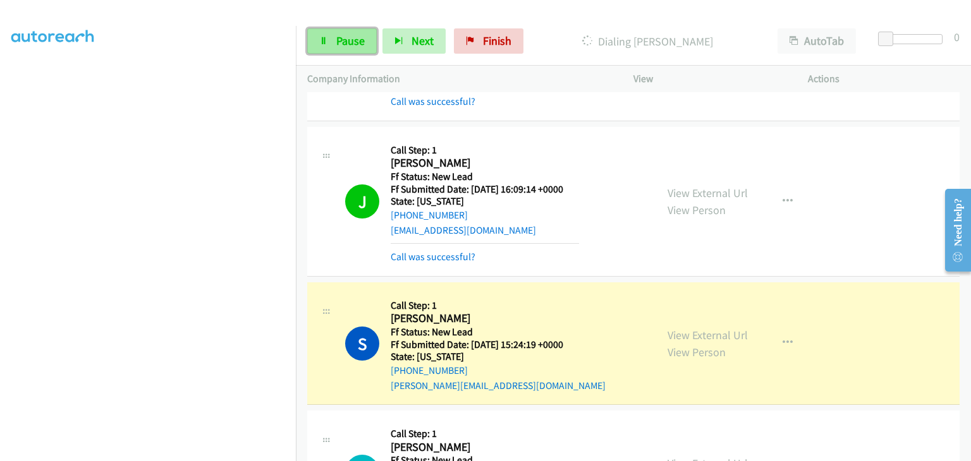
click at [357, 41] on span "Pause" at bounding box center [350, 41] width 28 height 15
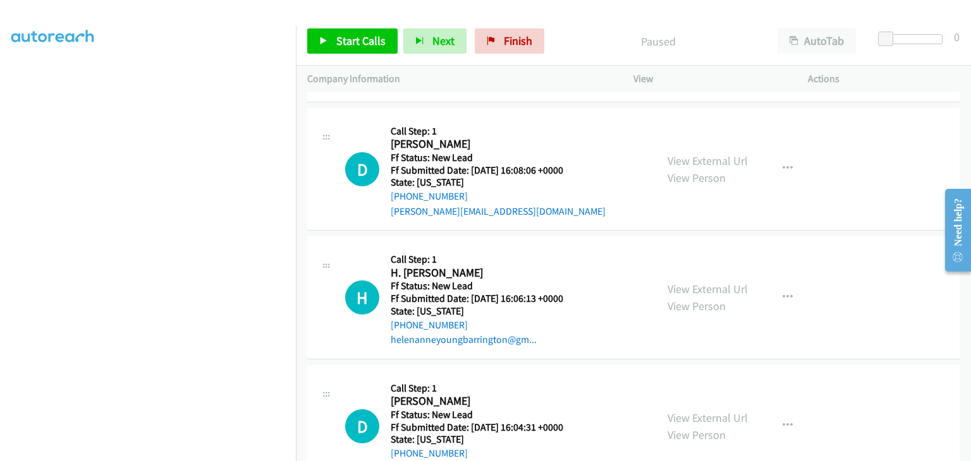
scroll to position [473, 0]
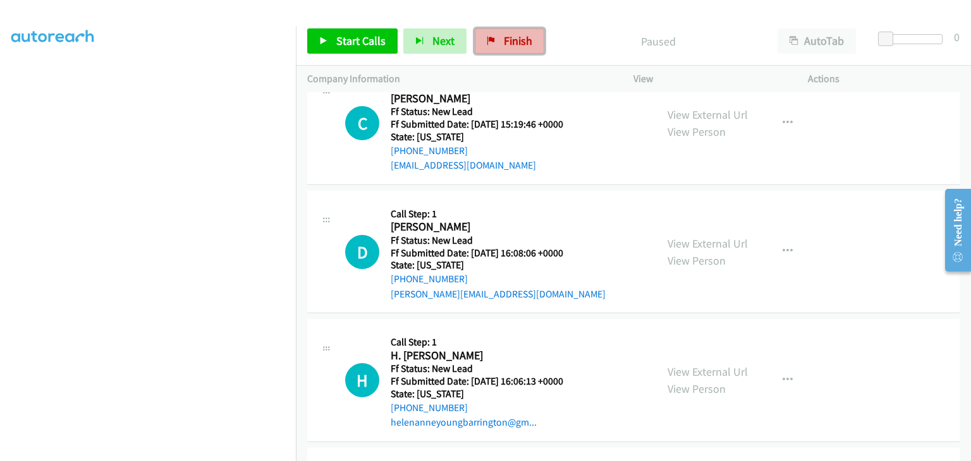
click at [496, 42] on link "Finish" at bounding box center [510, 40] width 70 height 25
